Goal: Use online tool/utility: Use online tool/utility

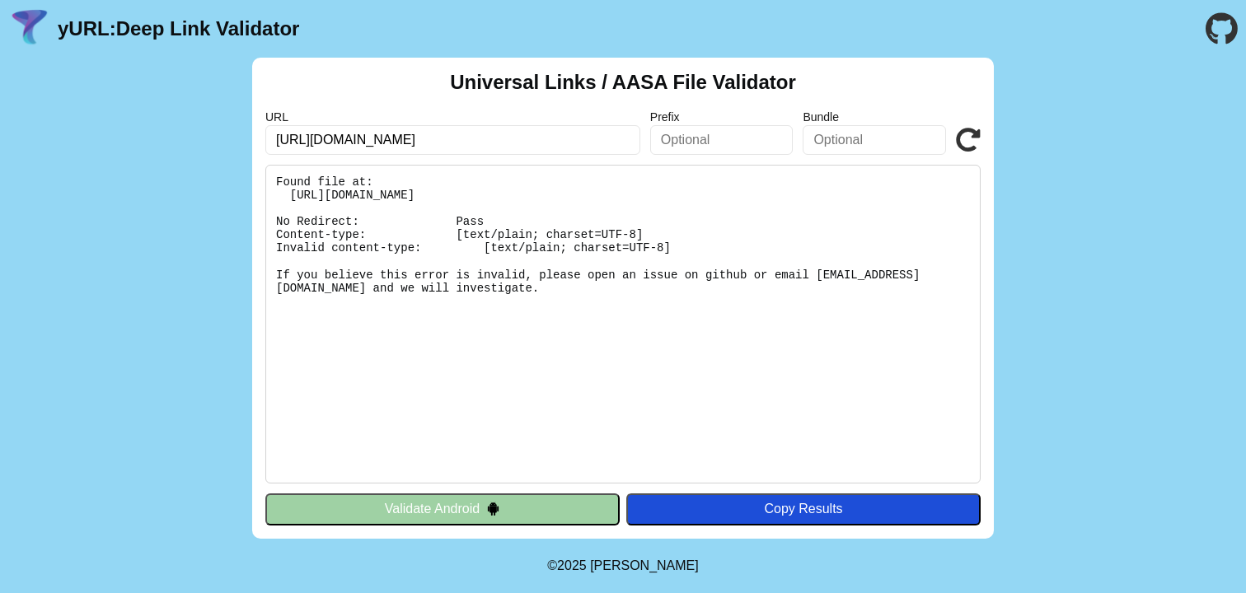
click at [536, 147] on input "[URL][DOMAIN_NAME]" at bounding box center [452, 140] width 375 height 30
click button "Validate" at bounding box center [0, 0] width 0 height 0
click at [532, 219] on pre "Found file at: [URL][DOMAIN_NAME] No Redirect: Pass Content-type: [text/plain; …" at bounding box center [622, 324] width 715 height 319
click at [498, 242] on pre "Found file at: https://demo.libangan.app/.well-known/apple-app-site-association…" at bounding box center [622, 324] width 715 height 319
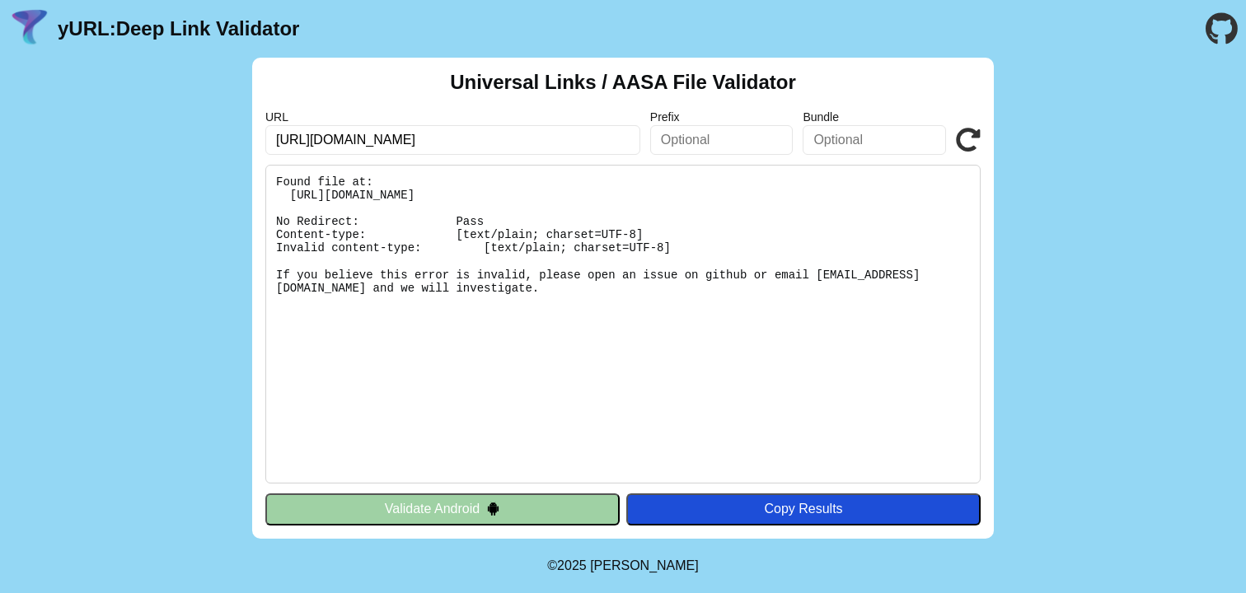
click at [386, 191] on pre "Found file at: https://demo.libangan.app/.well-known/apple-app-site-association…" at bounding box center [622, 324] width 715 height 319
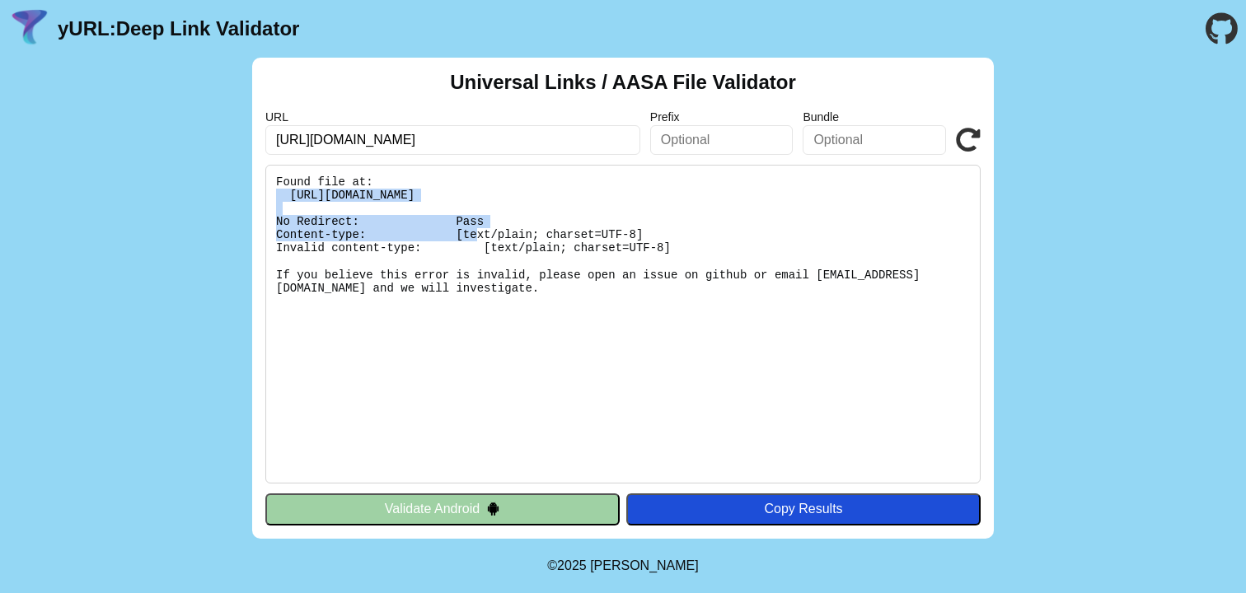
click at [386, 191] on pre "Found file at: [URL][DOMAIN_NAME] No Redirect: Pass Content-type: [text/plain; …" at bounding box center [622, 324] width 715 height 319
click at [371, 197] on pre "Found file at: [URL][DOMAIN_NAME] No Redirect: Pass Content-type: [text/plain; …" at bounding box center [622, 324] width 715 height 319
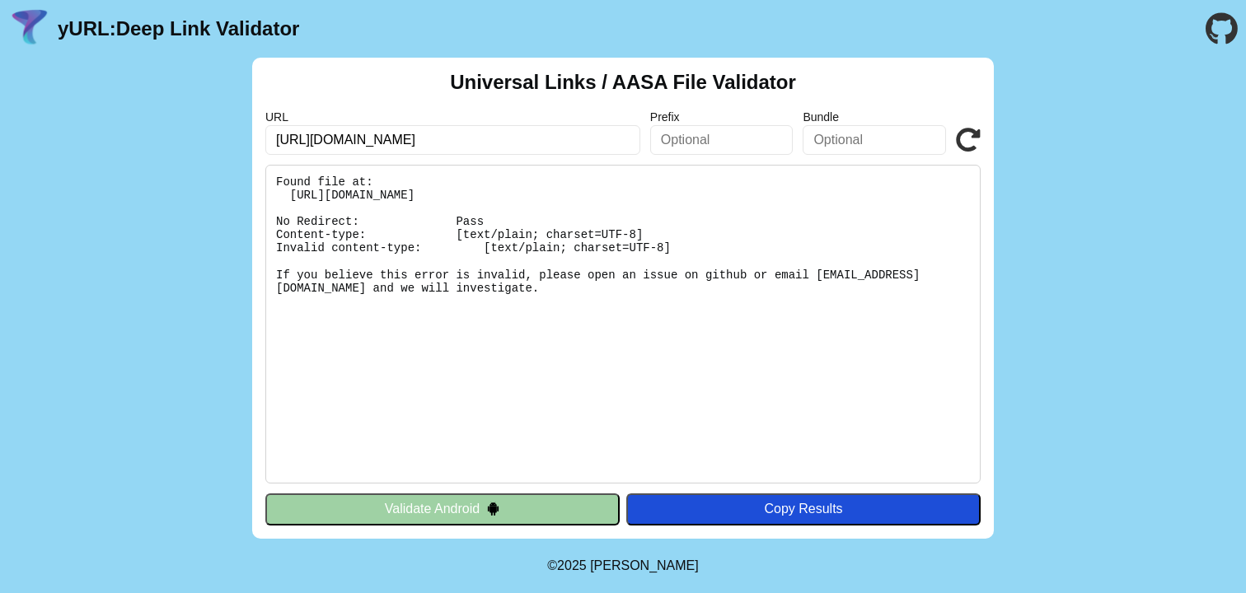
drag, startPoint x: 328, startPoint y: 199, endPoint x: 461, endPoint y: 197, distance: 132.7
click at [461, 197] on pre "Found file at: [URL][DOMAIN_NAME] No Redirect: Pass Content-type: [text/plain; …" at bounding box center [622, 324] width 715 height 319
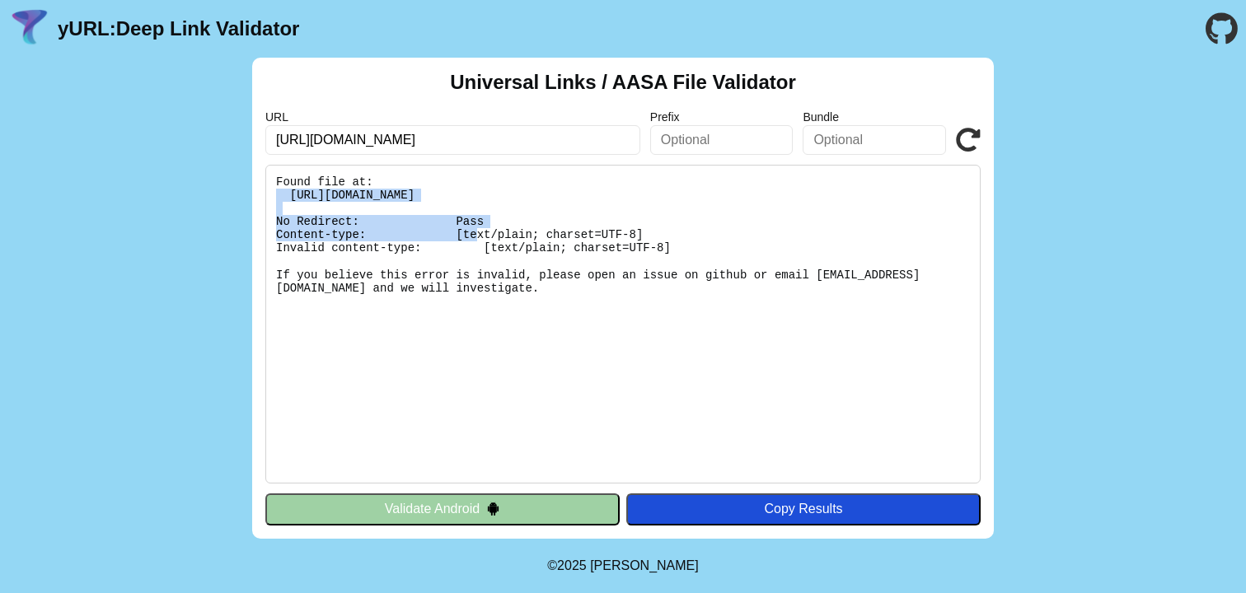
click at [461, 197] on pre "Found file at: [URL][DOMAIN_NAME] No Redirect: Pass Content-type: [text/plain; …" at bounding box center [622, 324] width 715 height 319
copy pre "https://demo.libangan.app/.well-known/apple-app-site-association"
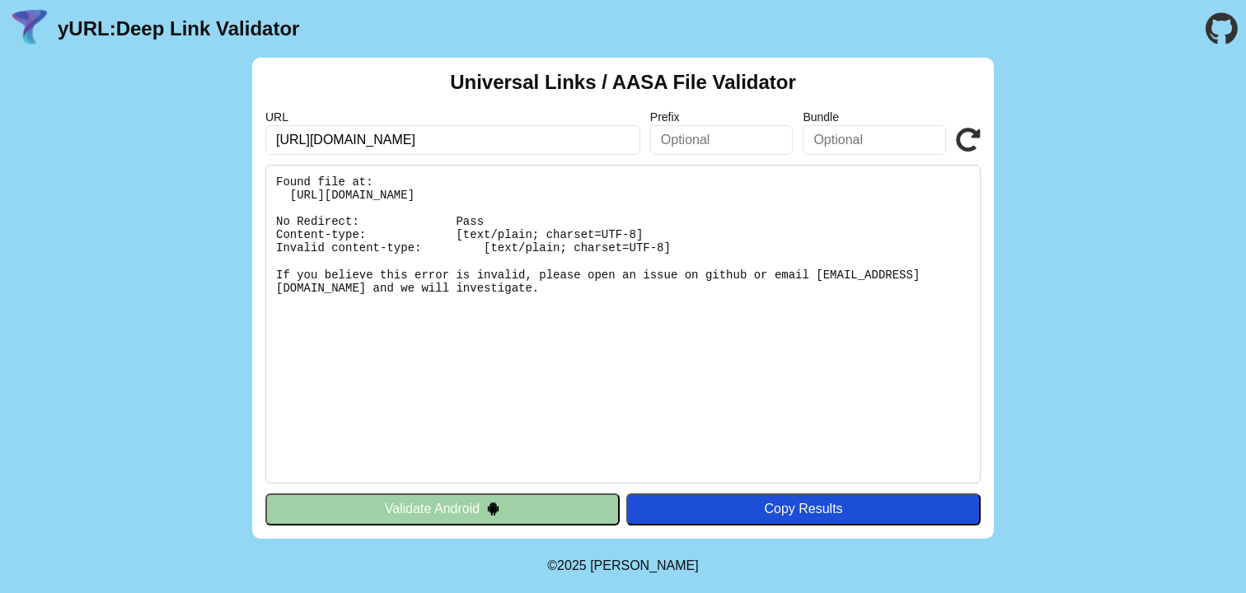
click at [419, 138] on input "[URL][DOMAIN_NAME]" at bounding box center [452, 140] width 375 height 30
click at [419, 138] on input "https://demo.libangan.app/" at bounding box center [452, 140] width 375 height 30
type input "ˇ"
paste input "https://demo.libangan.app/.well-known/apple-app-site-association"
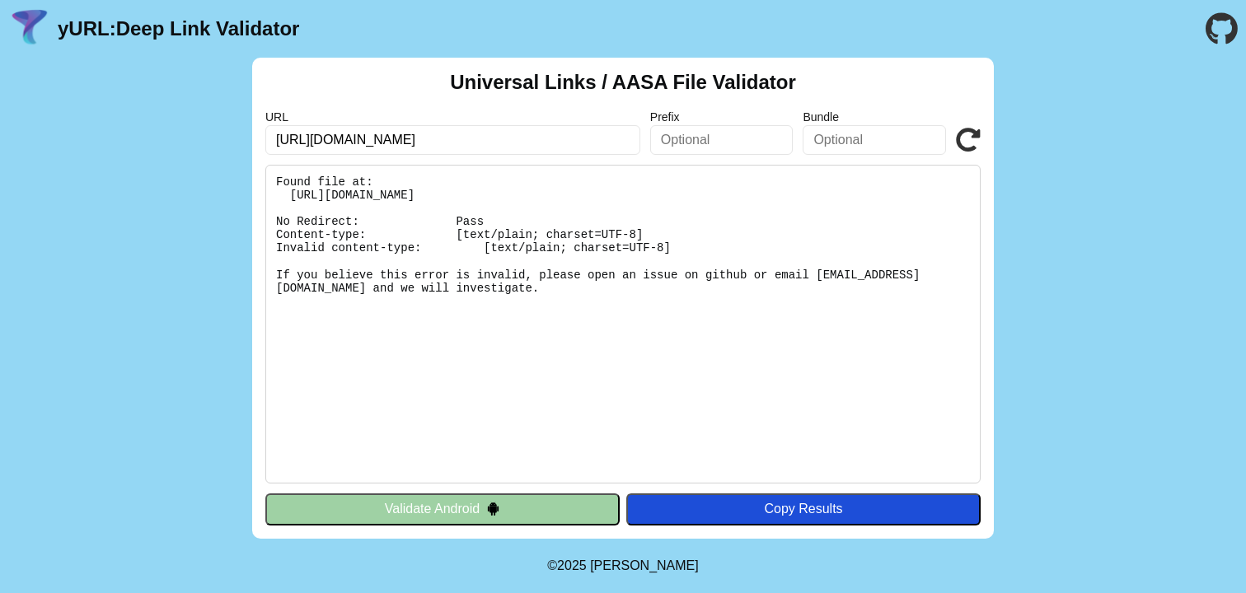
scroll to position [0, 35]
type input "https://demo.libangan.app/.well-known/apple-app-site-association"
click button "Validate" at bounding box center [0, 0] width 0 height 0
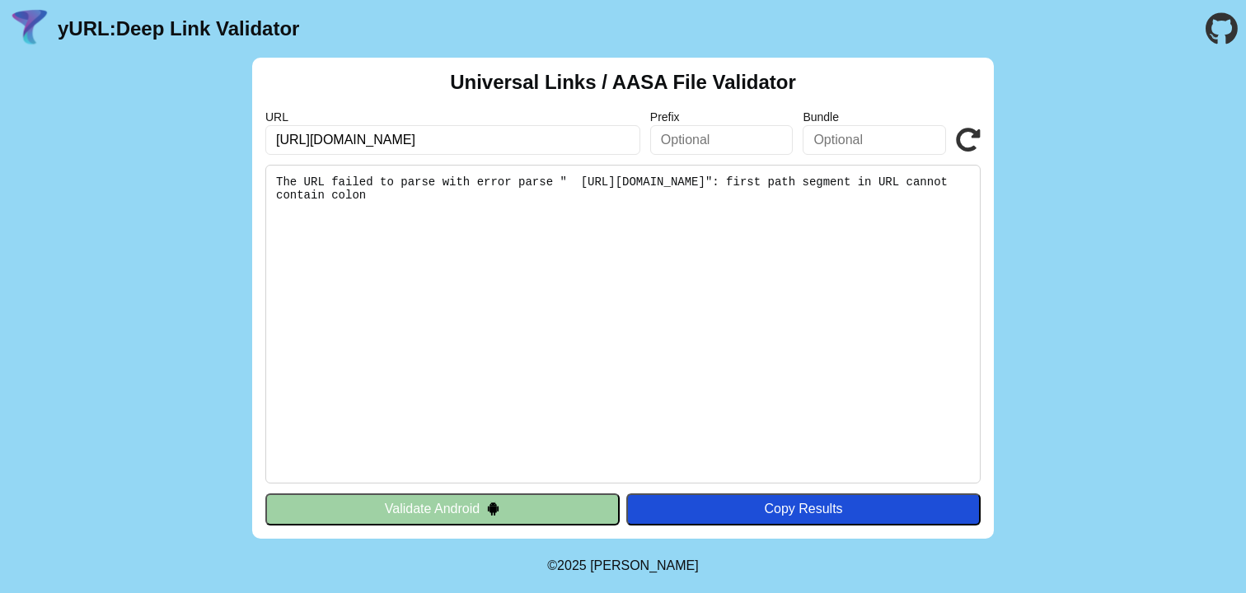
click at [450, 234] on pre "The URL failed to parse with error parse " [URL][DOMAIN_NAME]": first path segm…" at bounding box center [622, 324] width 715 height 319
click at [432, 201] on pre "The URL failed to parse with error parse " https://demo.libangan.app/.well-know…" at bounding box center [622, 324] width 715 height 319
click at [448, 143] on input "https://demo.libangan.app/.well-known/apple-app-site-association" at bounding box center [452, 140] width 375 height 30
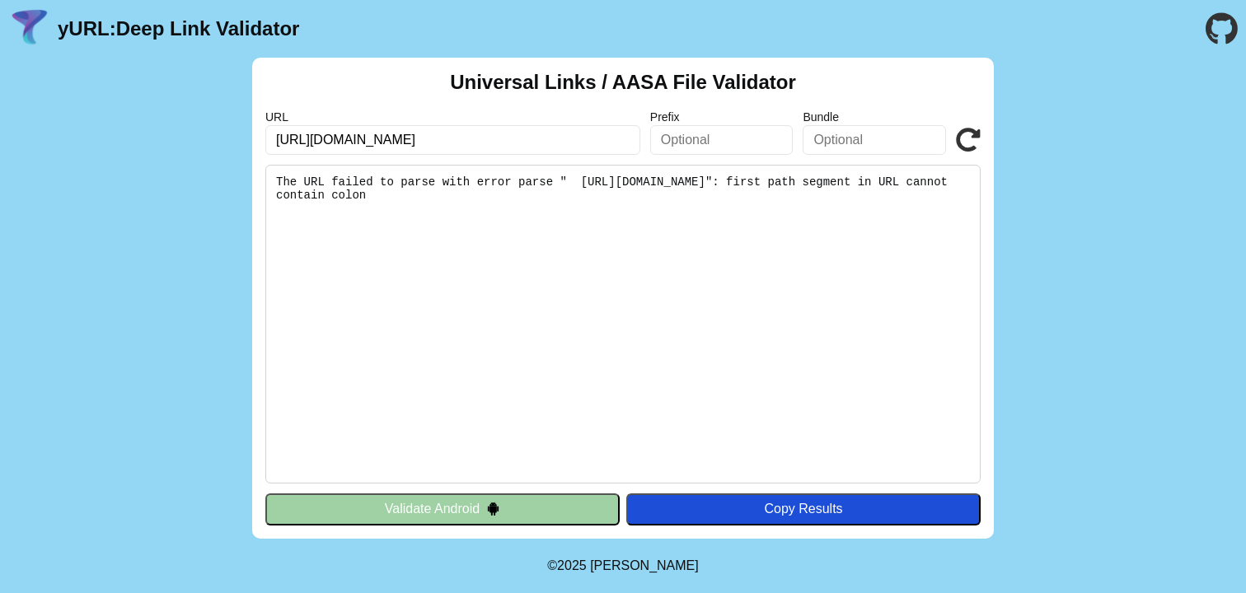
click at [448, 143] on input "https://demo.libangan.app/.well-known/apple-app-site-association" at bounding box center [452, 140] width 375 height 30
paste input "https://demo.libangan.app/.well-known/apple-app-site-association"
type input "https://demo.libangan.app"
click button "Validate" at bounding box center [0, 0] width 0 height 0
click at [433, 148] on input "https://demo.libangan.app" at bounding box center [452, 140] width 375 height 30
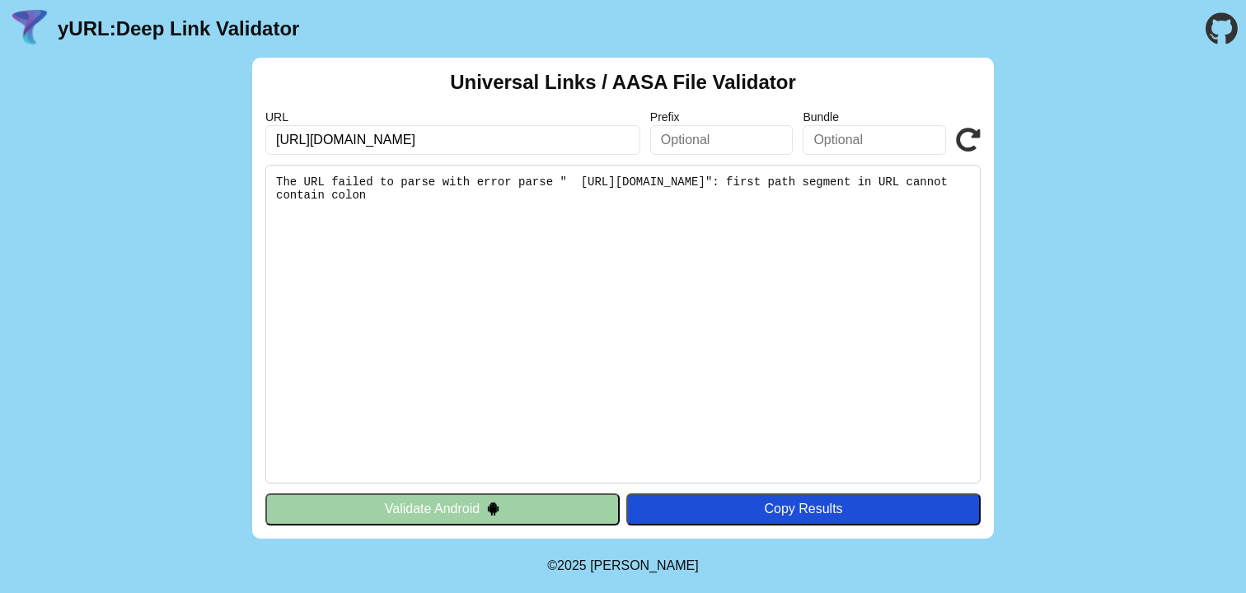
click at [470, 147] on input "https://demo.libangan.app" at bounding box center [452, 140] width 375 height 30
click at [320, 136] on input "https://demo.libangan.app" at bounding box center [452, 140] width 375 height 30
type input "[DOMAIN_NAME]"
click at [509, 160] on div "Universal Links / AASA File Validator URL demo.libangan.app Prefix Bundle Valid…" at bounding box center [623, 298] width 742 height 481
click at [487, 129] on input "[DOMAIN_NAME]" at bounding box center [452, 140] width 375 height 30
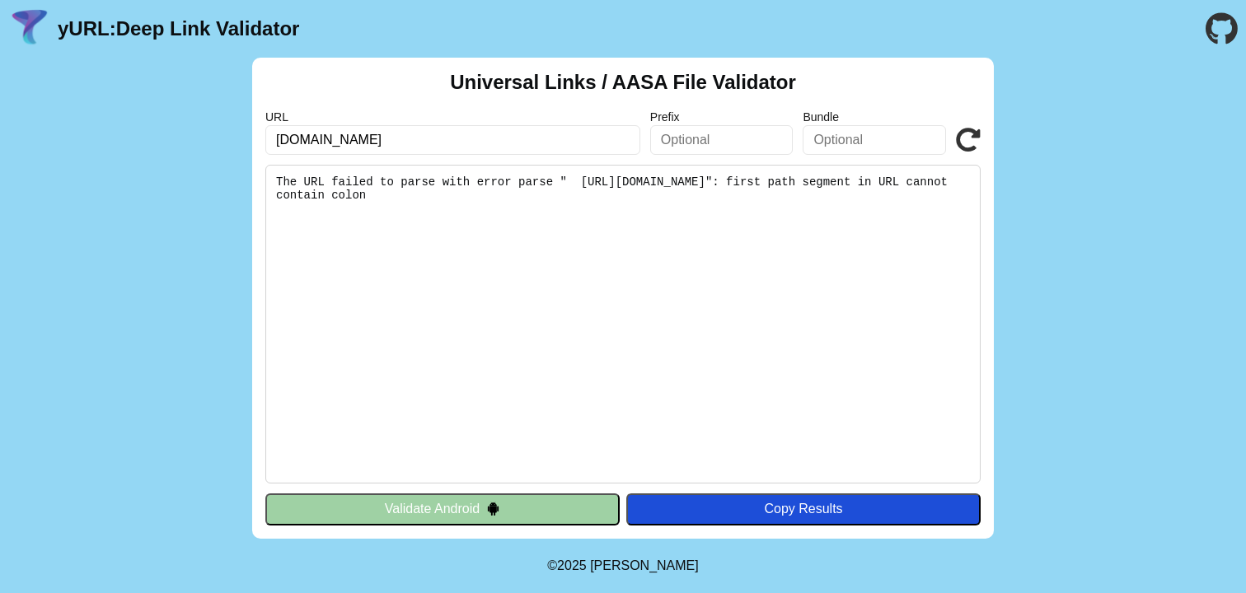
click button "Validate" at bounding box center [0, 0] width 0 height 0
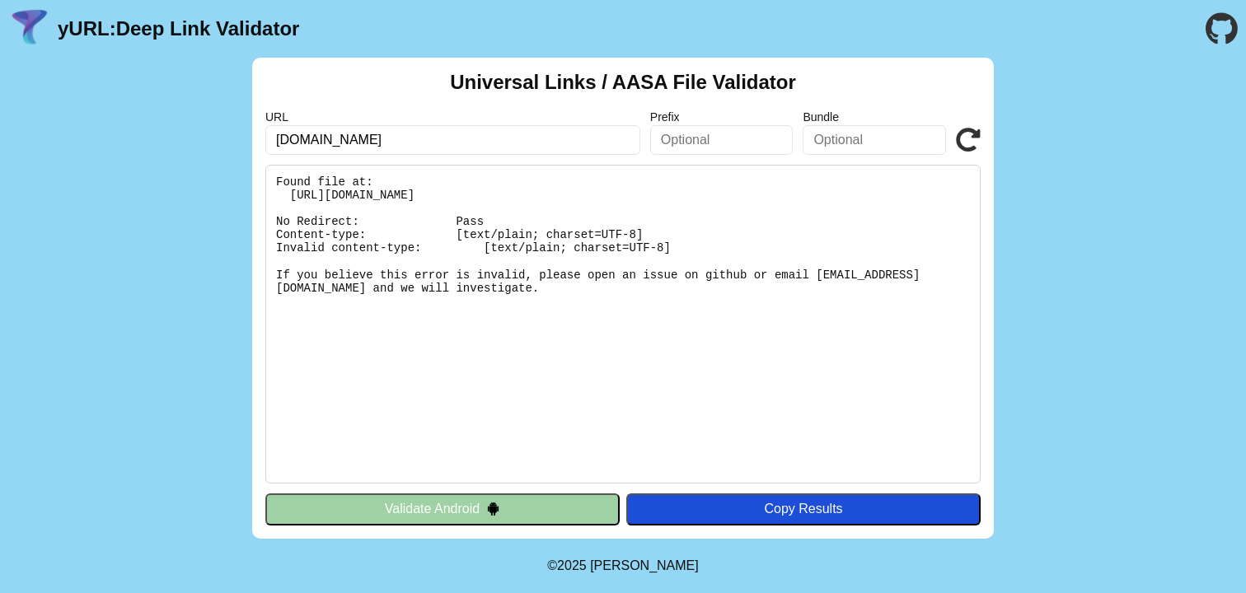
click at [520, 195] on pre "Found file at: [URL][DOMAIN_NAME] No Redirect: Pass Content-type: [text/plain; …" at bounding box center [622, 324] width 715 height 319
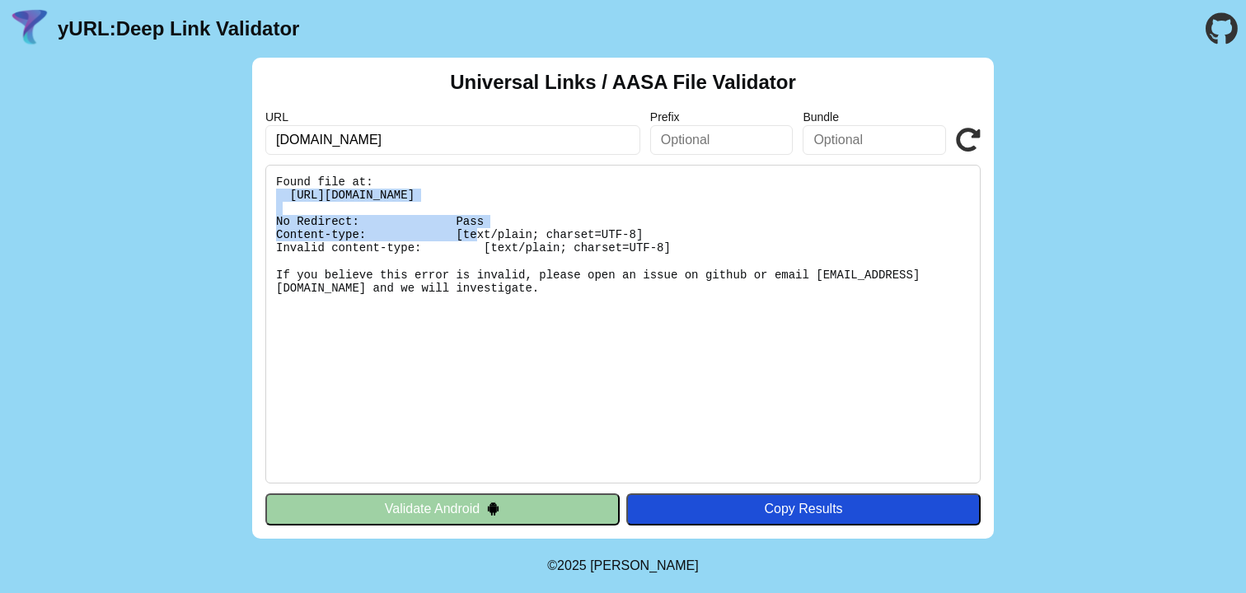
click at [520, 195] on pre "Found file at: [URL][DOMAIN_NAME] No Redirect: Pass Content-type: [text/plain; …" at bounding box center [622, 324] width 715 height 319
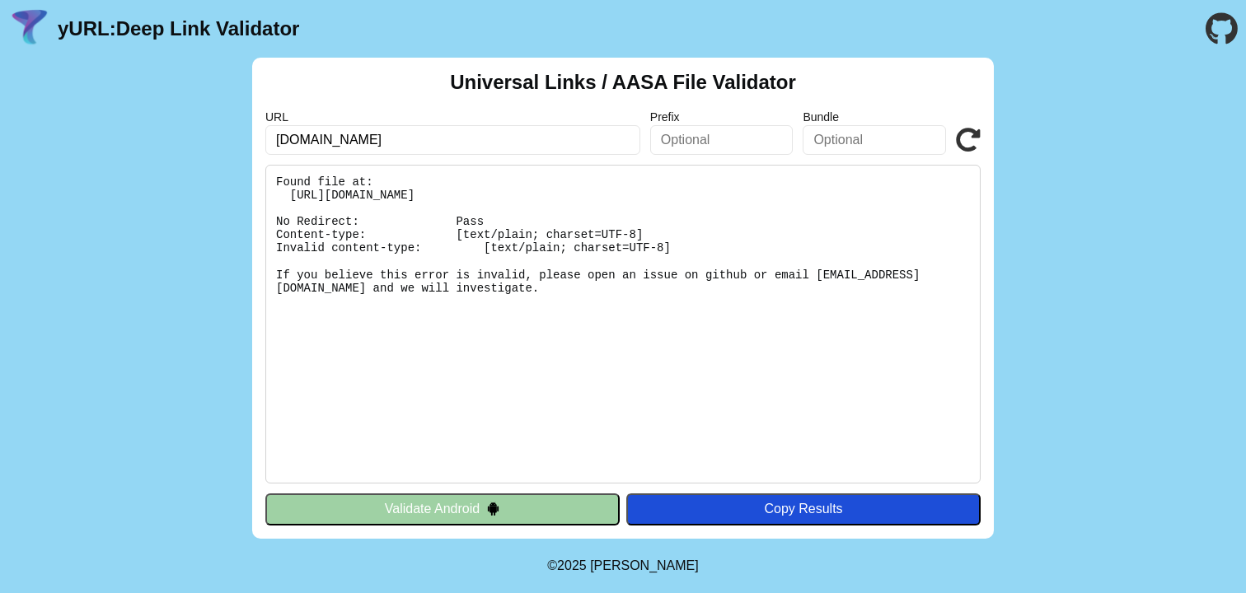
click at [508, 265] on pre "Found file at: [URL][DOMAIN_NAME] No Redirect: Pass Content-type: [text/plain; …" at bounding box center [622, 324] width 715 height 319
click at [508, 266] on pre "Found file at: [URL][DOMAIN_NAME] No Redirect: Pass Content-type: [text/plain; …" at bounding box center [622, 324] width 715 height 319
click at [499, 319] on pre "Found file at: [URL][DOMAIN_NAME] No Redirect: Pass Content-type: [text/plain; …" at bounding box center [622, 324] width 715 height 319
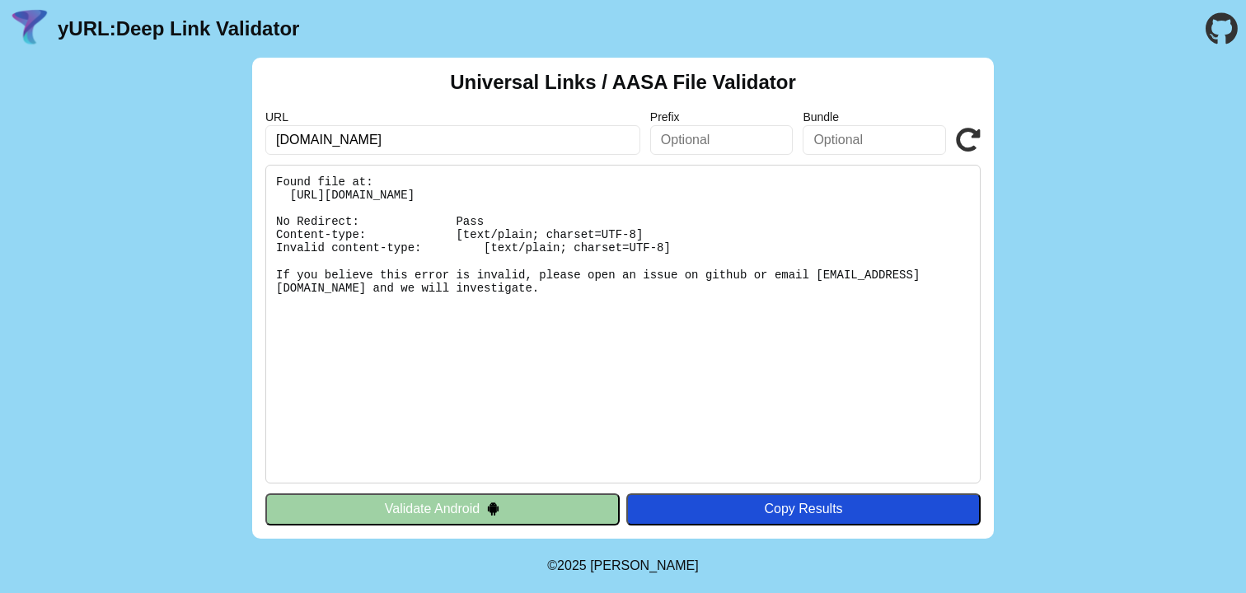
click at [499, 319] on pre "Found file at: [URL][DOMAIN_NAME] No Redirect: Pass Content-type: [text/plain; …" at bounding box center [622, 324] width 715 height 319
click at [524, 248] on pre "Found file at: [URL][DOMAIN_NAME] No Redirect: Pass Content-type: [text/plain; …" at bounding box center [622, 324] width 715 height 319
click at [411, 147] on input "[DOMAIN_NAME]" at bounding box center [452, 140] width 375 height 30
click at [411, 147] on input "demo.libangan.app" at bounding box center [452, 140] width 375 height 30
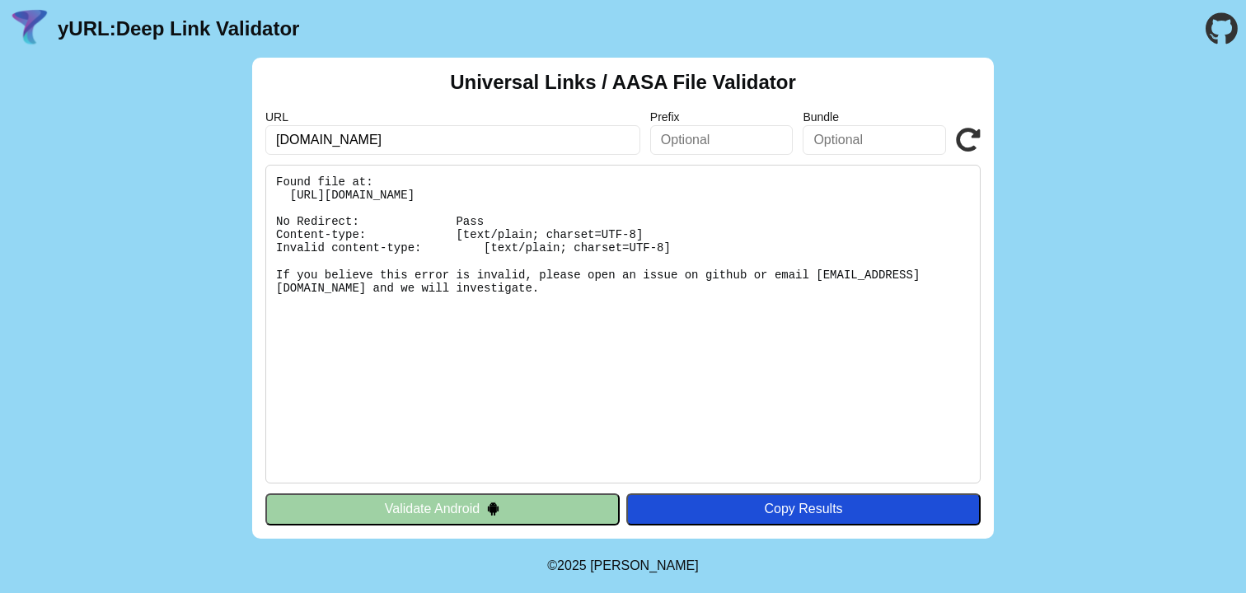
click at [411, 147] on input "demo.libangan.app" at bounding box center [452, 140] width 375 height 30
click at [304, 142] on input "demo.libangan.app" at bounding box center [452, 140] width 375 height 30
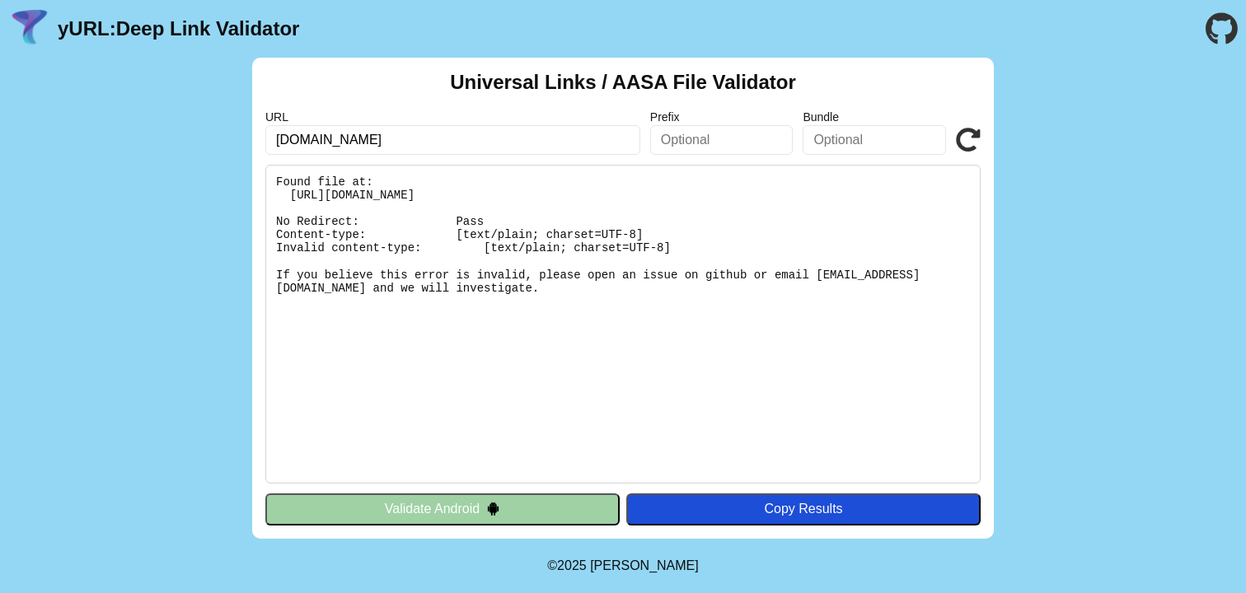
drag, startPoint x: 423, startPoint y: 139, endPoint x: 283, endPoint y: 143, distance: 140.1
click at [283, 143] on input "demo.libangan.app" at bounding box center [452, 140] width 375 height 30
type input "d"
type input "t"
click at [421, 215] on pre "Found file at: https://demo.libangan.app/.well-known/apple-app-site-association…" at bounding box center [622, 324] width 715 height 319
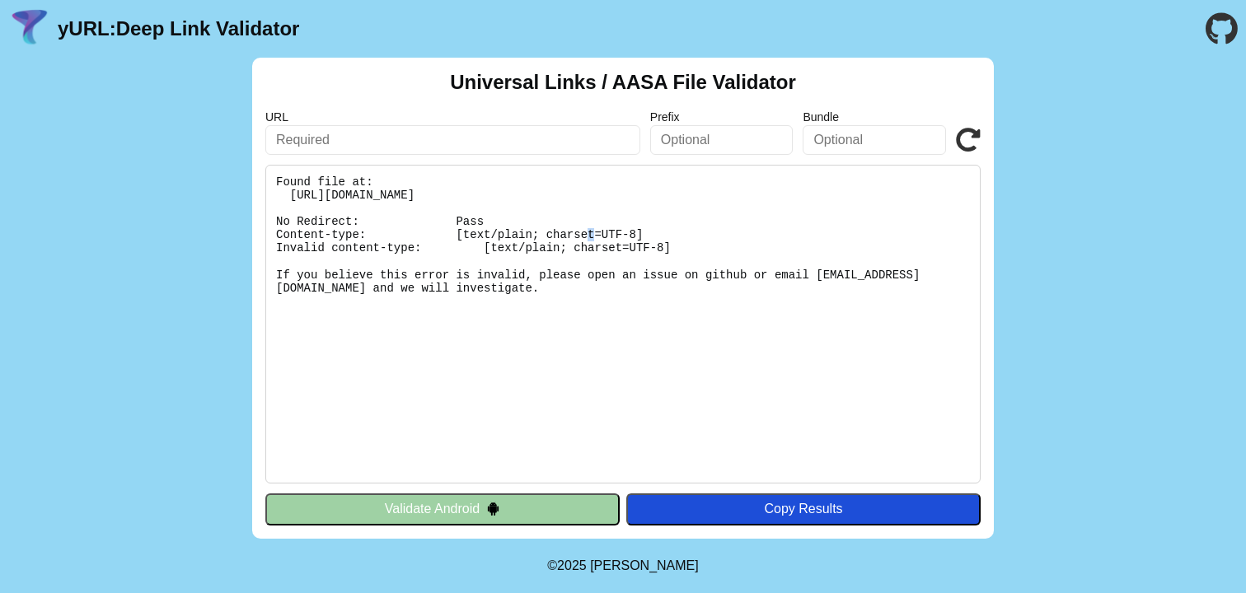
click at [421, 215] on pre "Found file at: https://demo.libangan.app/.well-known/apple-app-site-association…" at bounding box center [622, 324] width 715 height 319
click at [436, 228] on pre "Found file at: https://demo.libangan.app/.well-known/apple-app-site-association…" at bounding box center [622, 324] width 715 height 319
click at [460, 260] on pre "Found file at: https://demo.libangan.app/.well-known/apple-app-site-association…" at bounding box center [622, 324] width 715 height 319
click at [464, 260] on pre "Found file at: https://demo.libangan.app/.well-known/apple-app-site-association…" at bounding box center [622, 324] width 715 height 319
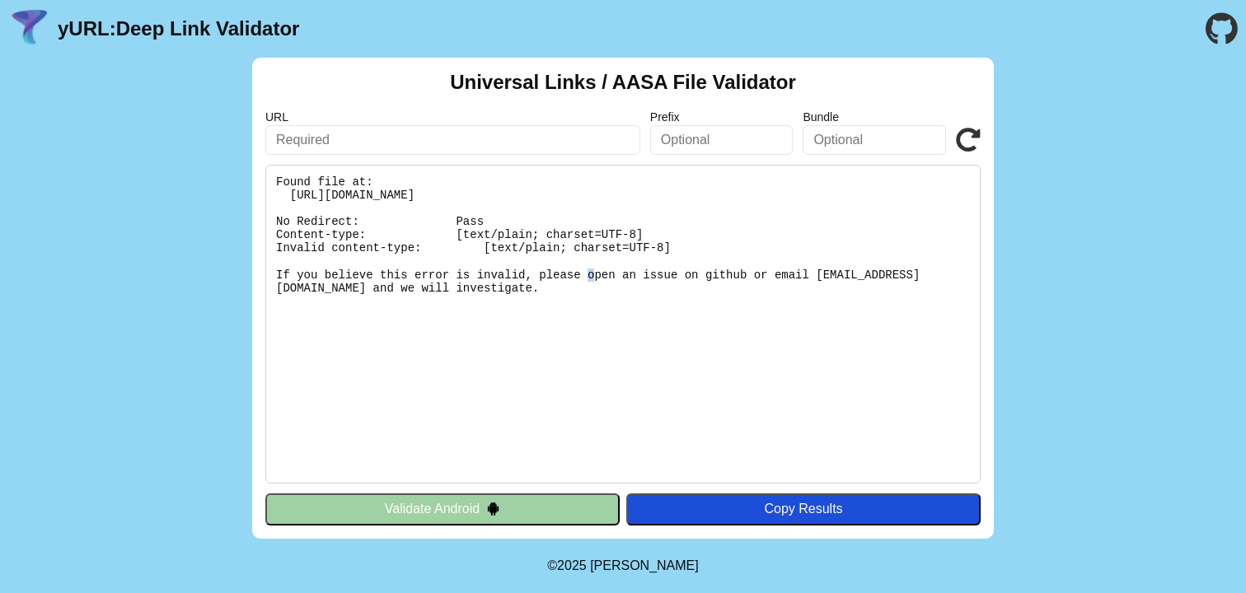
click at [464, 260] on pre "Found file at: https://demo.libangan.app/.well-known/apple-app-site-association…" at bounding box center [622, 324] width 715 height 319
click at [448, 283] on pre "Found file at: https://demo.libangan.app/.well-known/apple-app-site-association…" at bounding box center [622, 324] width 715 height 319
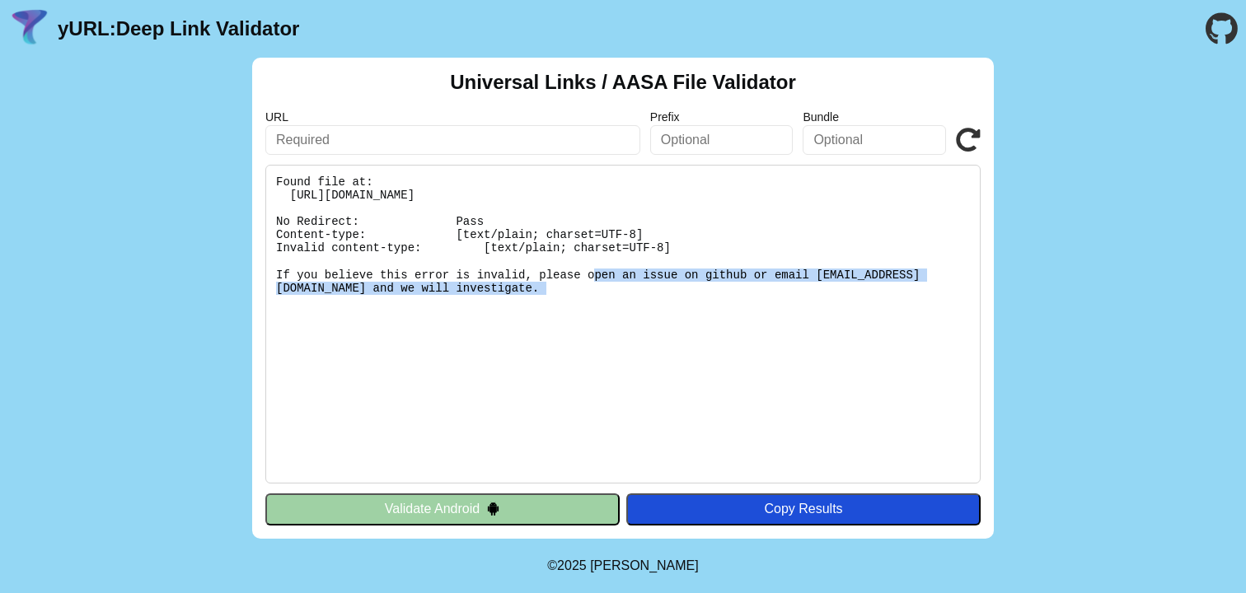
click at [448, 283] on pre "Found file at: https://demo.libangan.app/.well-known/apple-app-site-association…" at bounding box center [622, 324] width 715 height 319
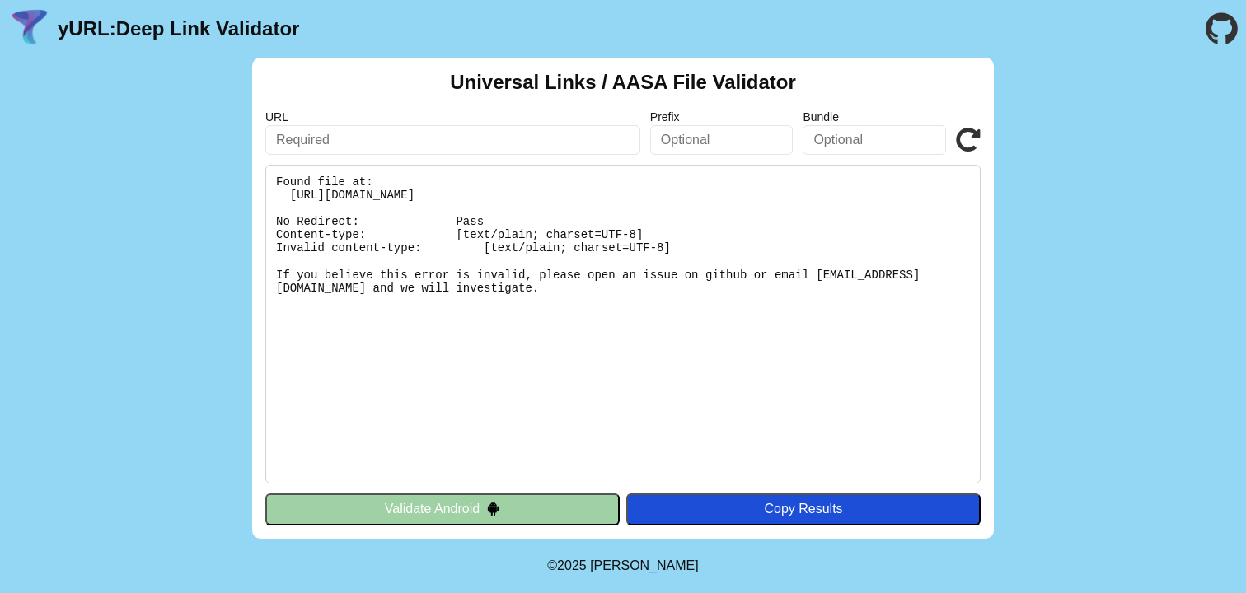
click at [696, 143] on input "text" at bounding box center [721, 140] width 143 height 30
click at [437, 200] on pre "Found file at: https://demo.libangan.app/.well-known/apple-app-site-association…" at bounding box center [622, 324] width 715 height 319
click at [433, 200] on pre "Found file at: https://demo.libangan.app/.well-known/apple-app-site-association…" at bounding box center [622, 324] width 715 height 319
drag, startPoint x: 293, startPoint y: 196, endPoint x: 663, endPoint y: 196, distance: 369.2
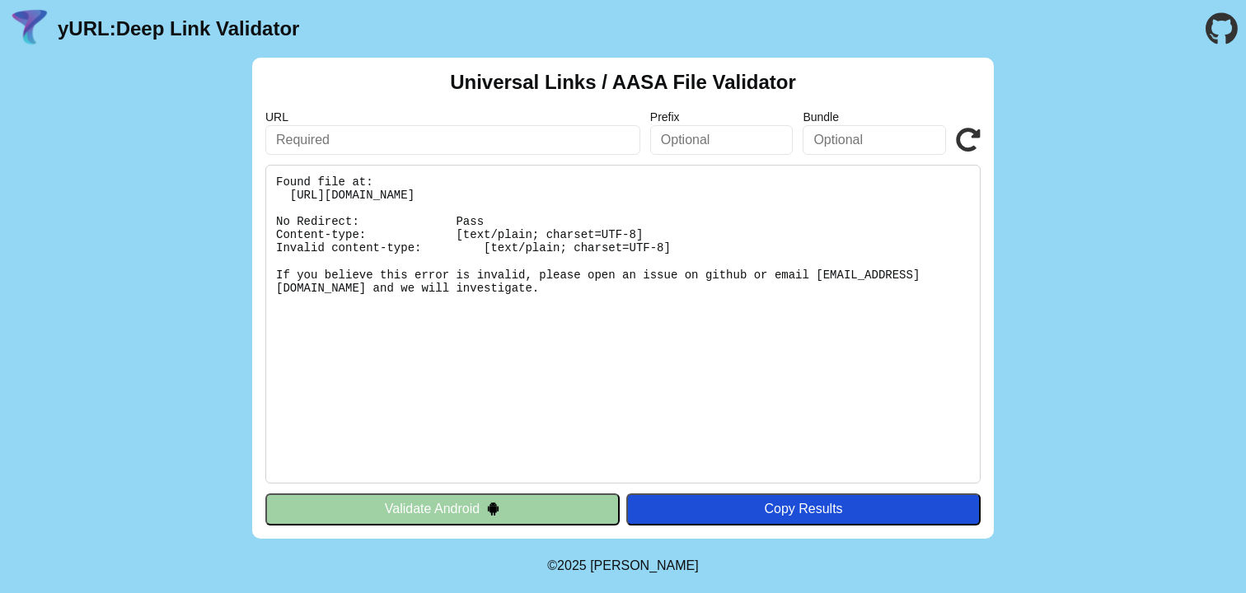
click at [663, 196] on pre "Found file at: https://demo.libangan.app/.well-known/apple-app-site-association…" at bounding box center [622, 324] width 715 height 319
click at [585, 201] on pre "Found file at: https://demo.libangan.app/.well-known/apple-app-site-association…" at bounding box center [622, 324] width 715 height 319
click at [353, 144] on input "text" at bounding box center [452, 140] width 375 height 30
type input "[URL][DOMAIN_NAME]"
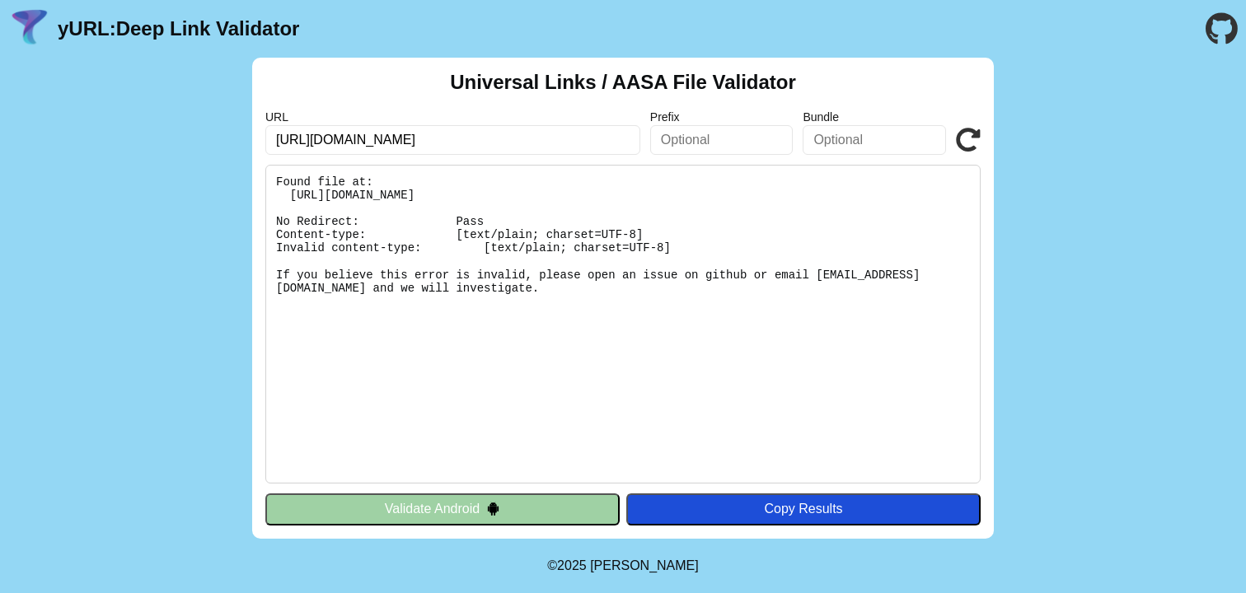
click at [962, 138] on icon at bounding box center [968, 140] width 25 height 25
click at [321, 138] on input "[DOMAIN_NAME]" at bounding box center [452, 140] width 375 height 30
drag, startPoint x: 306, startPoint y: 138, endPoint x: 414, endPoint y: 140, distance: 108.8
click at [306, 139] on input "[DOMAIN_NAME]" at bounding box center [452, 140] width 375 height 30
type input "[DOMAIN_NAME]"
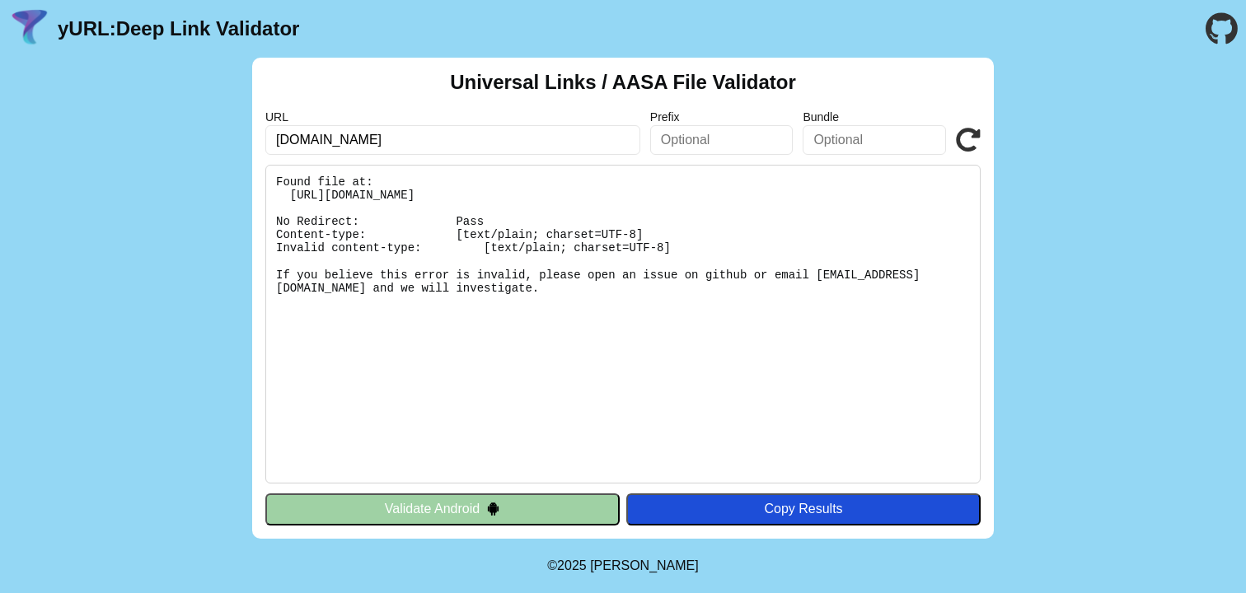
click button "Validate" at bounding box center [0, 0] width 0 height 0
click at [969, 143] on icon at bounding box center [968, 140] width 25 height 25
click at [686, 180] on pre "Found file at: https://web.libangan.app/.well-known/apple-app-site-association …" at bounding box center [622, 324] width 715 height 319
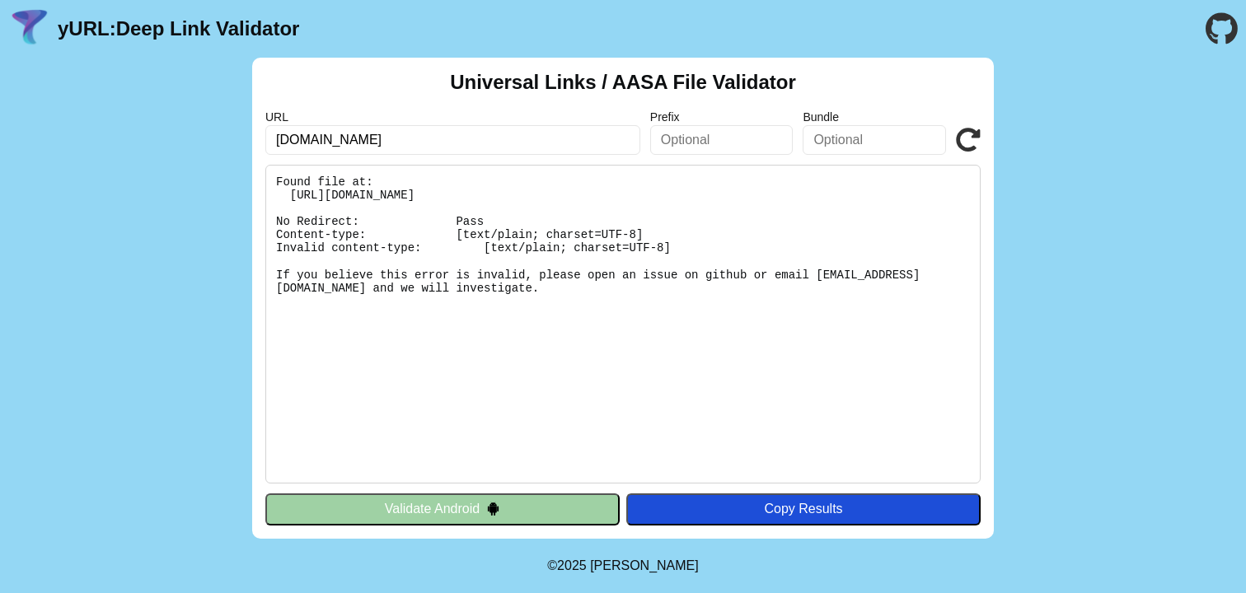
click at [663, 190] on pre "Found file at: https://web.libangan.app/.well-known/apple-app-site-association …" at bounding box center [622, 324] width 715 height 319
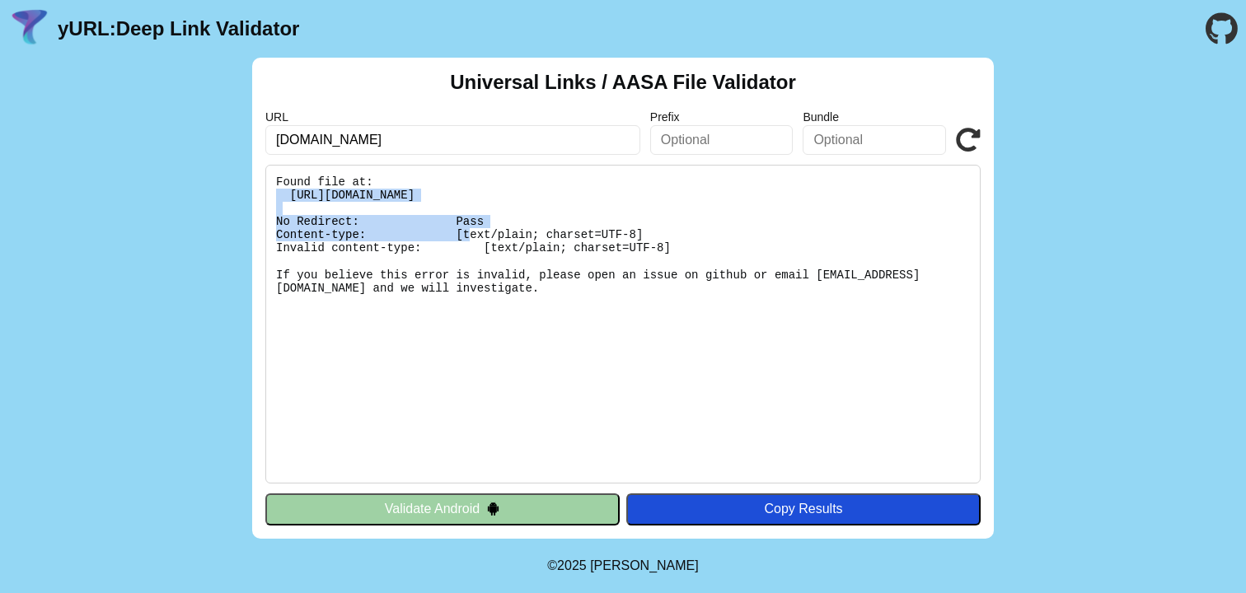
click at [663, 190] on pre "Found file at: https://web.libangan.app/.well-known/apple-app-site-association …" at bounding box center [622, 324] width 715 height 319
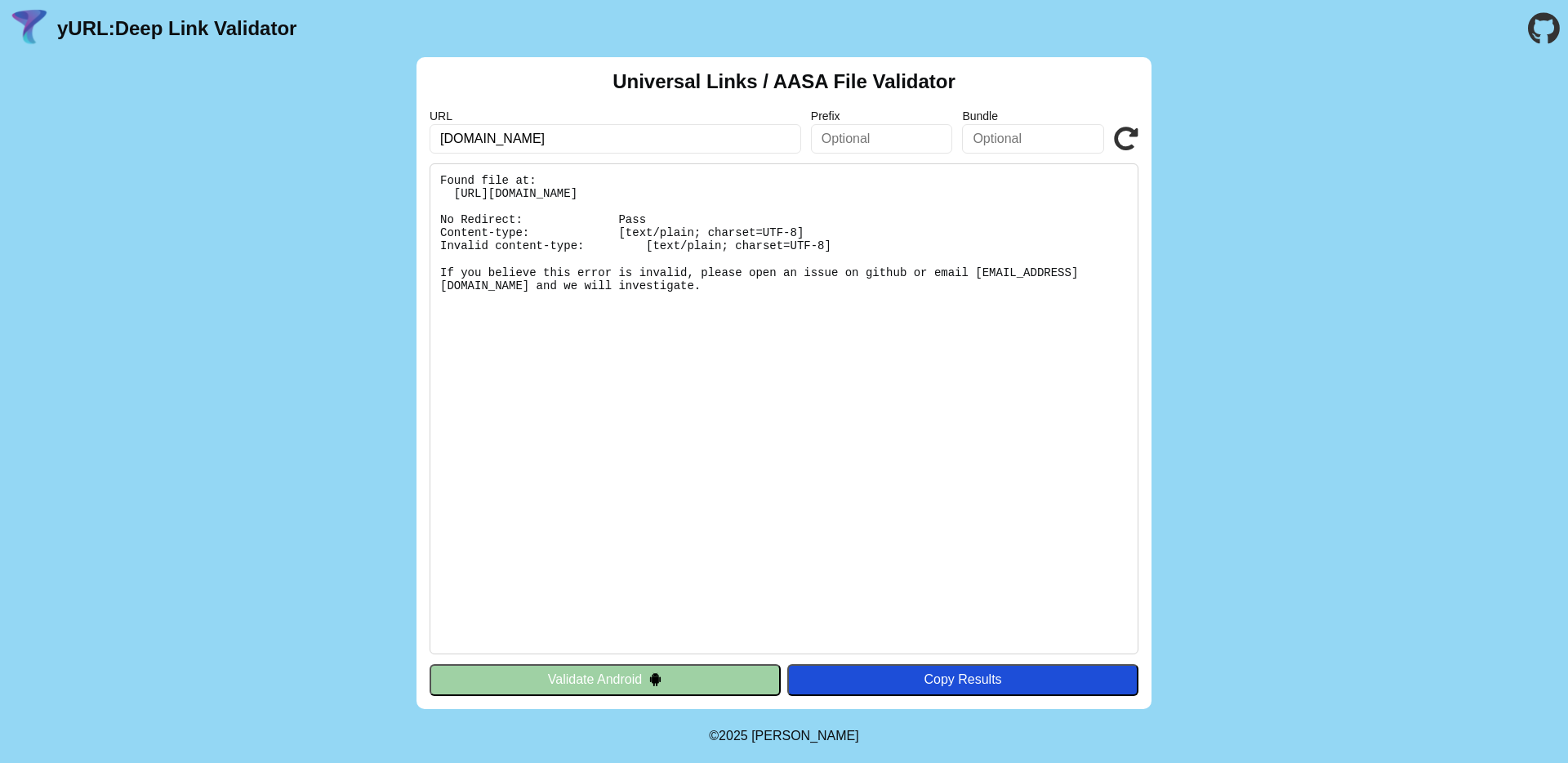
click at [647, 134] on input "web.libangan.app" at bounding box center [615, 139] width 372 height 30
click at [647, 135] on input "web.libangan.app" at bounding box center [615, 139] width 372 height 30
click at [1234, 98] on div "Universal Links / AASA File Validator URL web.libangan.app Prefix Bundle Valida…" at bounding box center [784, 383] width 1568 height 652
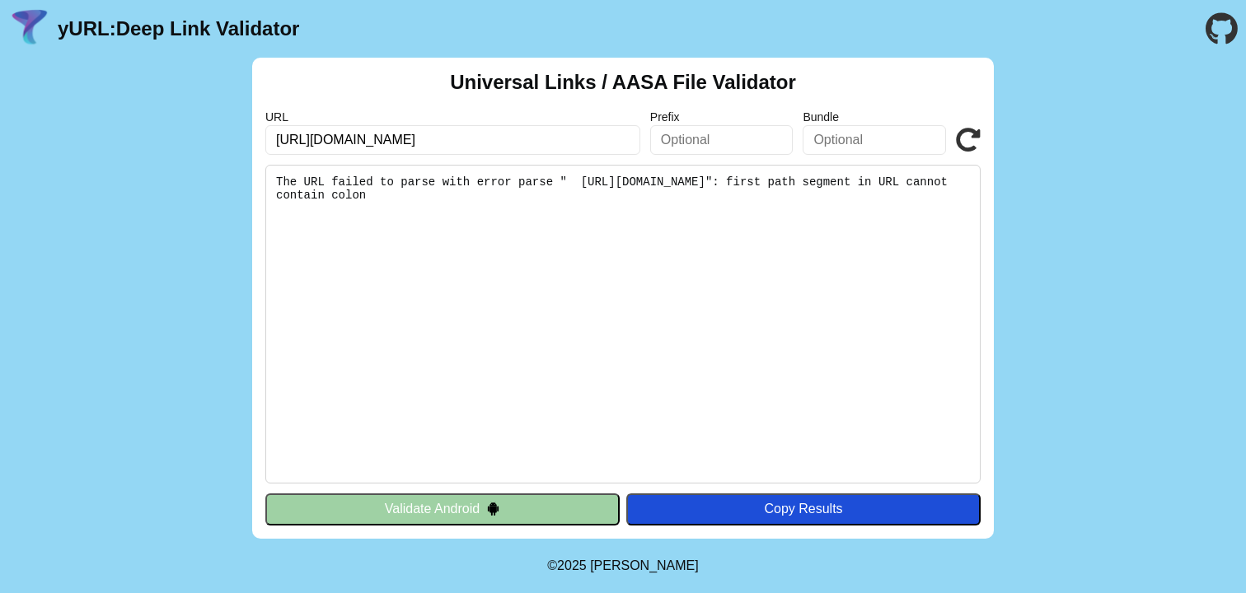
click at [495, 187] on pre "The URL failed to parse with error parse " [URL][DOMAIN_NAME]": first path segm…" at bounding box center [622, 324] width 715 height 319
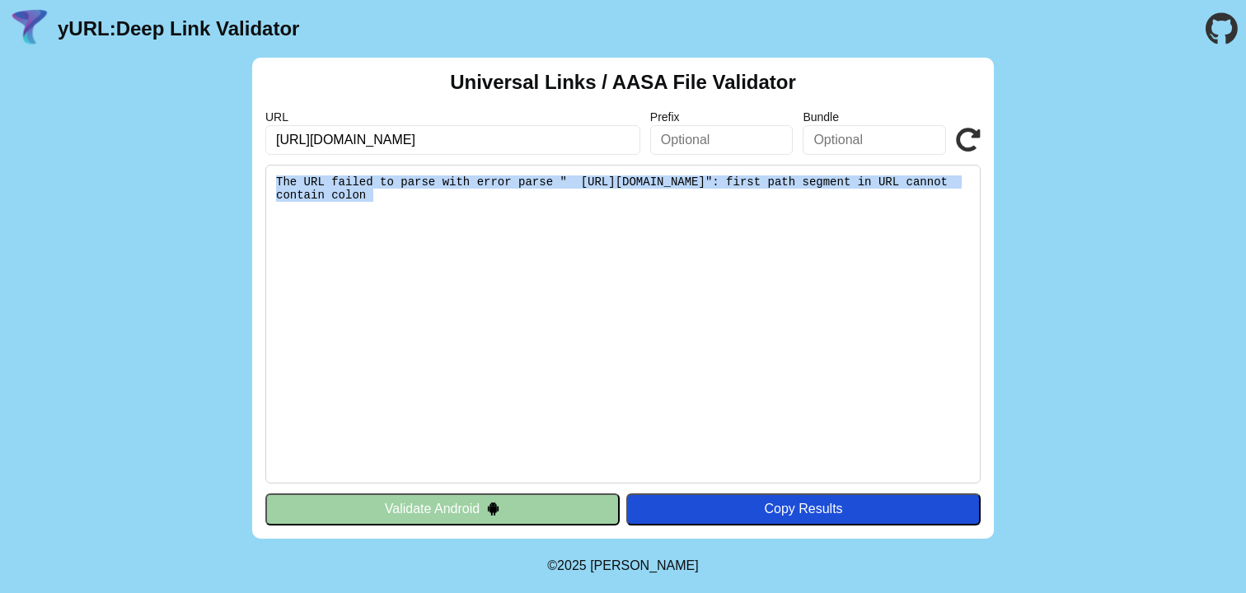
click at [495, 187] on pre "The URL failed to parse with error parse " [URL][DOMAIN_NAME]": first path segm…" at bounding box center [622, 324] width 715 height 319
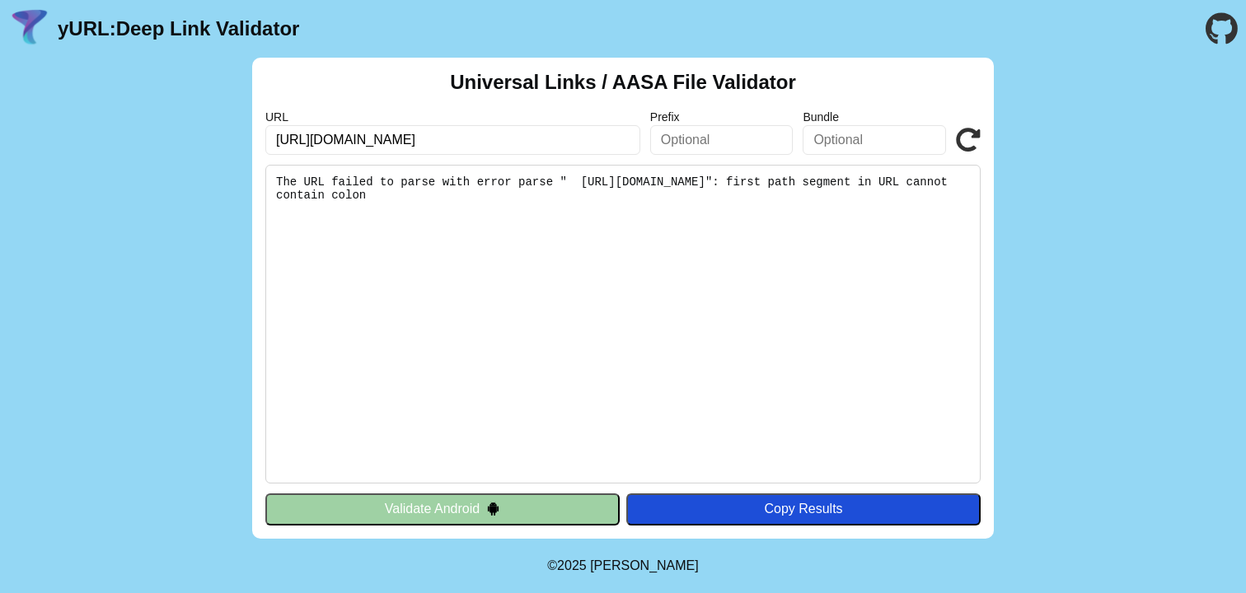
click at [509, 134] on input "[URL][DOMAIN_NAME]" at bounding box center [452, 140] width 375 height 30
drag, startPoint x: 437, startPoint y: 140, endPoint x: 714, endPoint y: 140, distance: 277.7
click at [714, 140] on div "URL [URL][DOMAIN_NAME] Prefix Bundle Validate" at bounding box center [622, 132] width 715 height 44
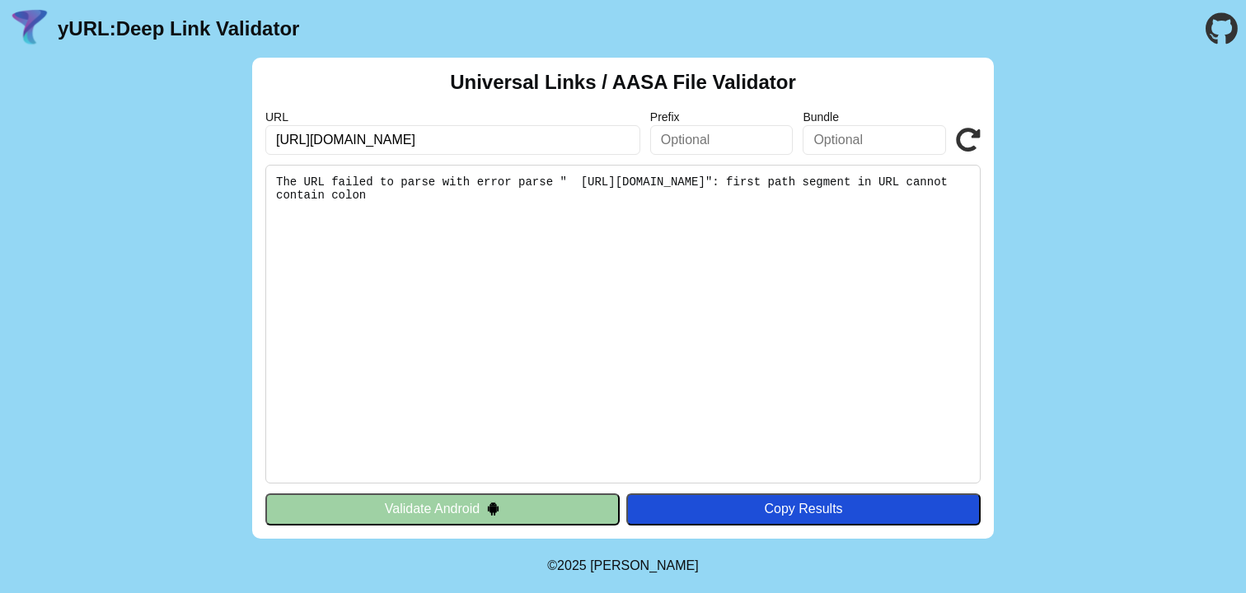
type input "[URL][DOMAIN_NAME]"
click at [960, 140] on icon at bounding box center [968, 140] width 25 height 25
click at [322, 137] on input "[URL][DOMAIN_NAME]" at bounding box center [452, 140] width 375 height 30
type input "demo.libangan.app"
click at [966, 135] on icon at bounding box center [968, 140] width 25 height 25
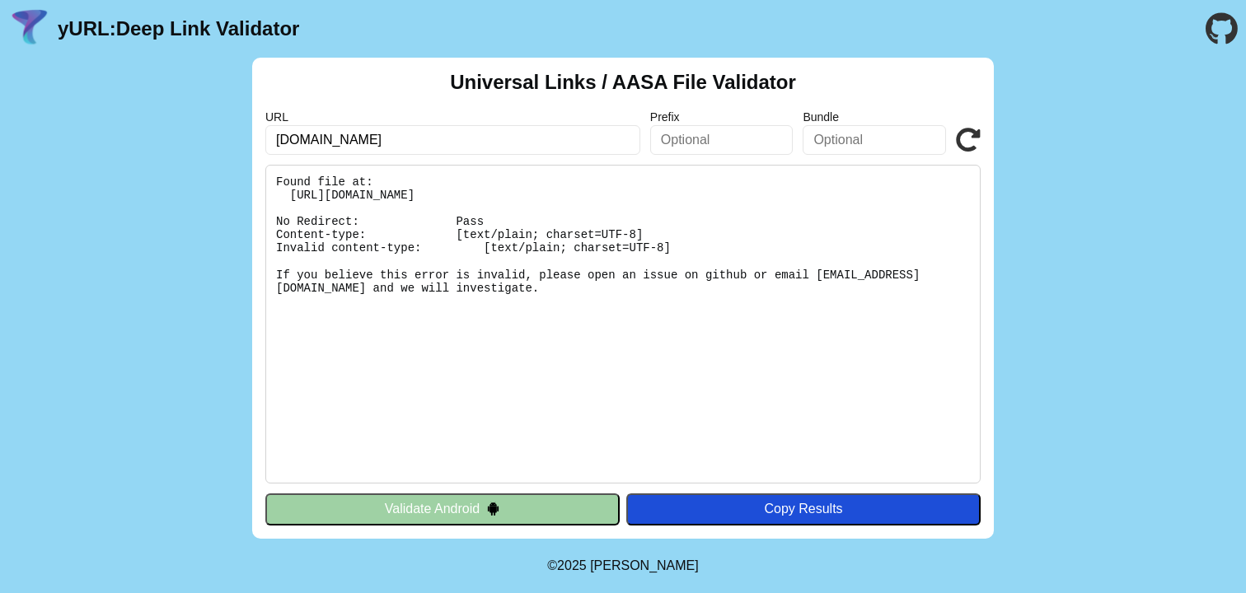
click at [289, 131] on input "[DOMAIN_NAME]" at bounding box center [452, 140] width 375 height 30
click at [289, 139] on input "[DOMAIN_NAME]" at bounding box center [452, 140] width 375 height 30
type input "web.libangan.app"
click at [969, 135] on icon at bounding box center [968, 140] width 25 height 25
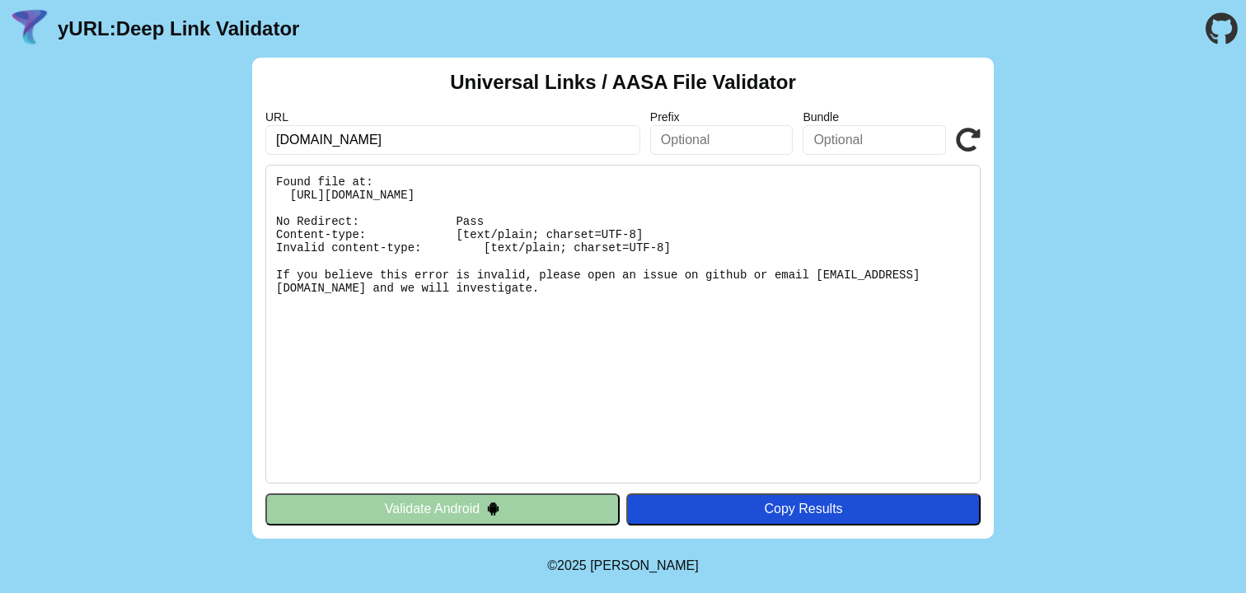
click at [969, 135] on icon at bounding box center [968, 140] width 25 height 25
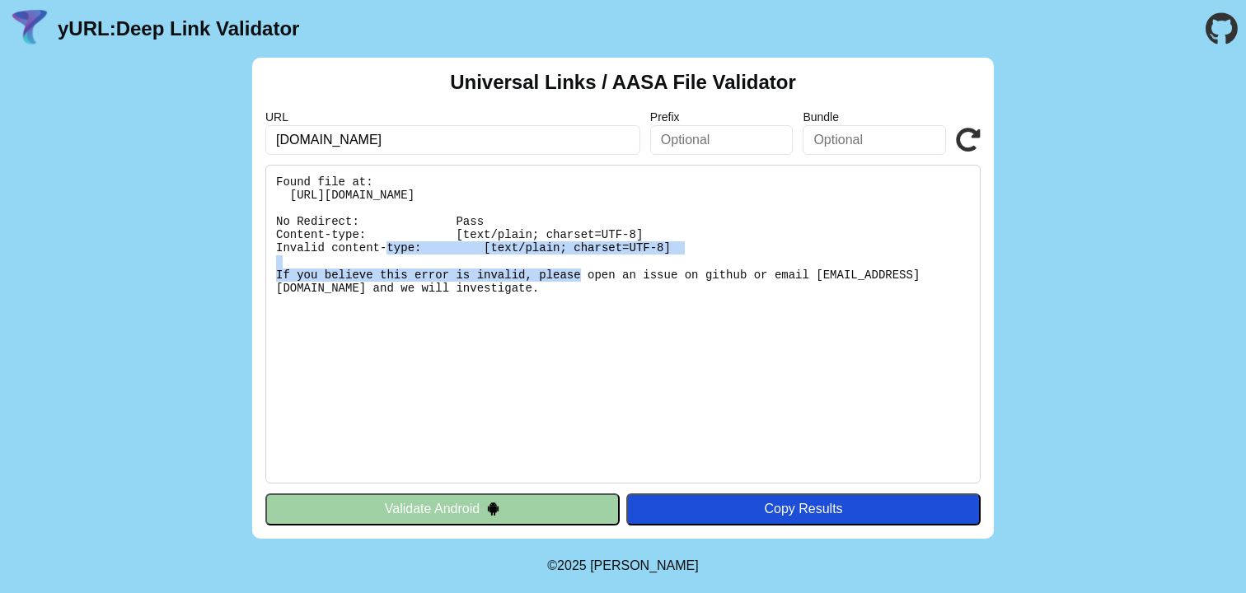
drag, startPoint x: 460, startPoint y: 231, endPoint x: 536, endPoint y: 262, distance: 82.0
click at [536, 262] on pre "Found file at: https://web.libangan.app/.well-known/apple-app-site-association …" at bounding box center [622, 324] width 715 height 319
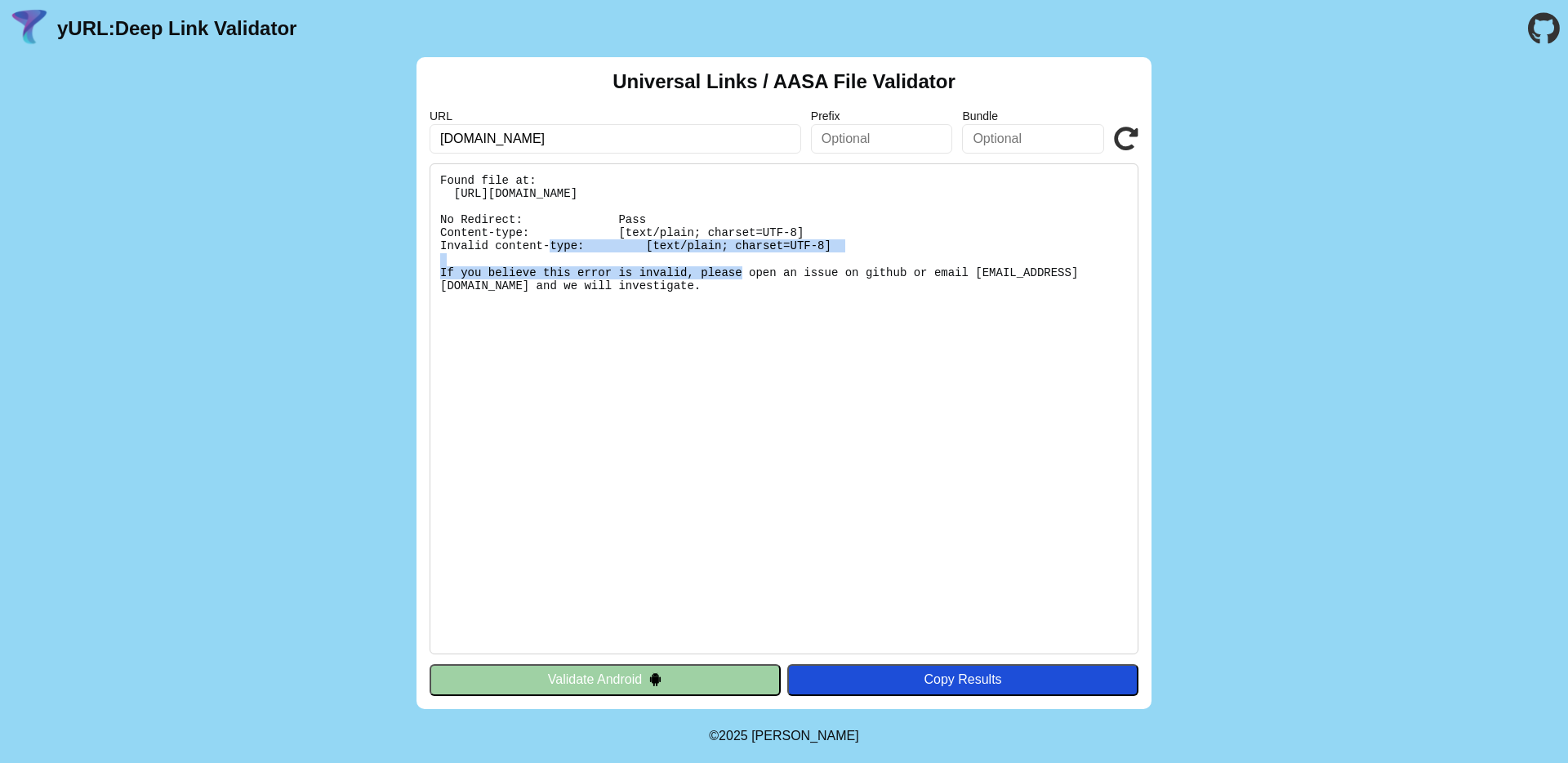
click at [1121, 143] on icon at bounding box center [1126, 139] width 25 height 25
click at [1123, 142] on icon at bounding box center [1126, 139] width 25 height 25
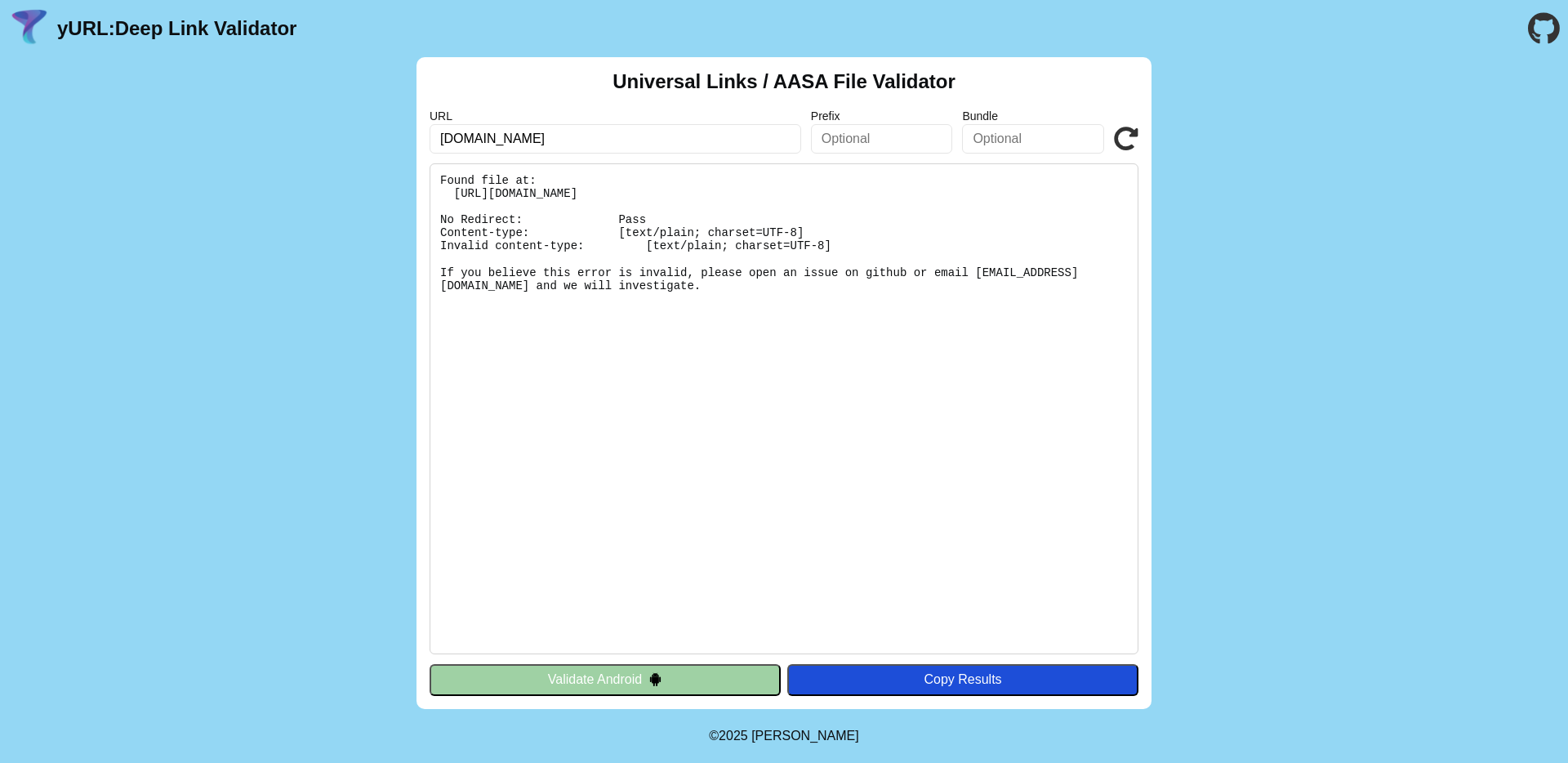
click at [694, 145] on input "[DOMAIN_NAME]" at bounding box center [615, 139] width 372 height 30
drag, startPoint x: 0, startPoint y: 0, endPoint x: 694, endPoint y: 146, distance: 709.2
click at [694, 145] on input "[DOMAIN_NAME]" at bounding box center [615, 139] width 372 height 30
type input "[DOMAIN_NAME]"
click at [1116, 131] on icon at bounding box center [1126, 139] width 25 height 25
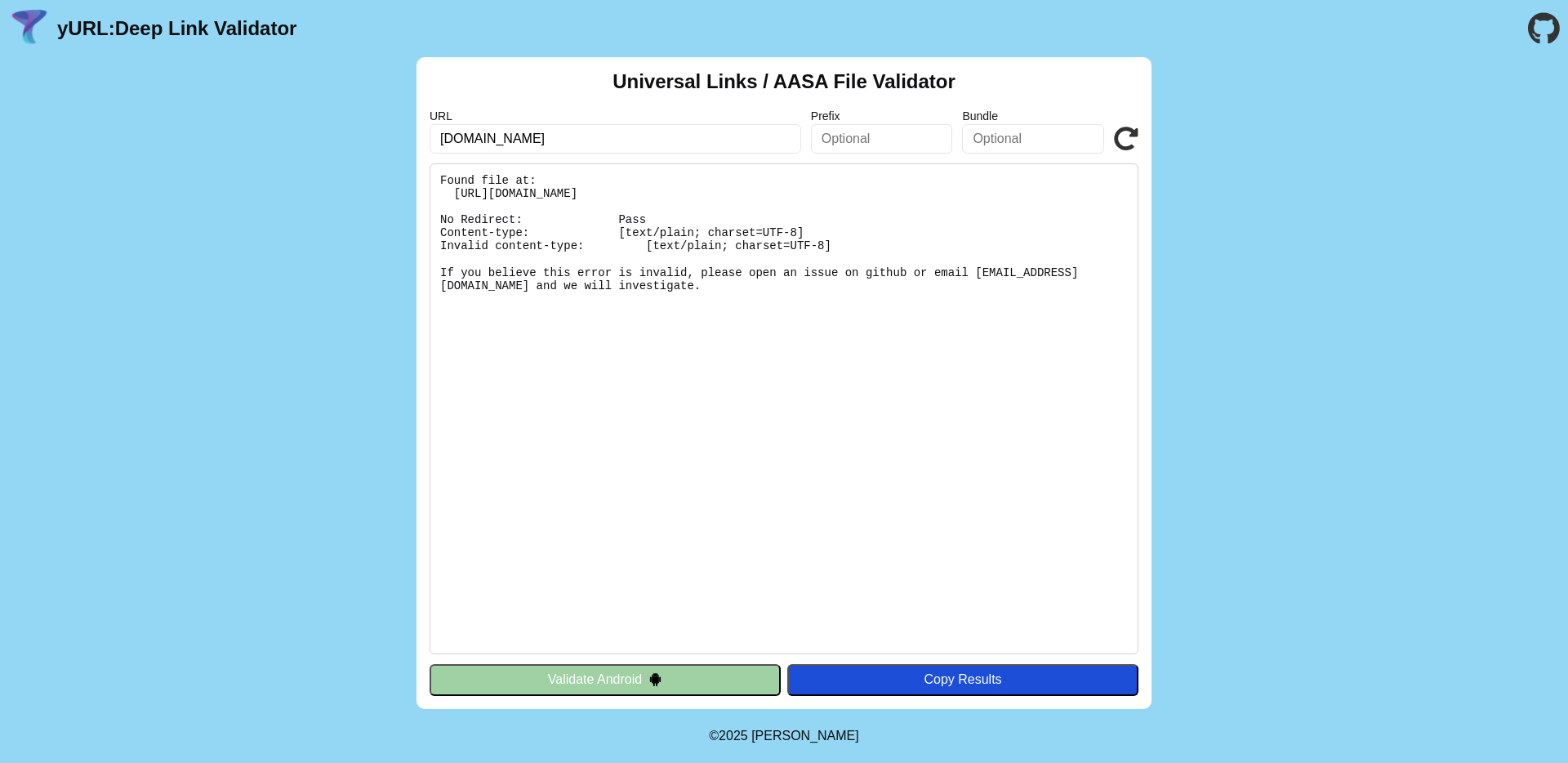
click at [1116, 131] on icon at bounding box center [1126, 139] width 25 height 25
click at [671, 190] on pre "Found file at: [URL][DOMAIN_NAME] No Redirect: Pass Content-type: [text/plain; …" at bounding box center [783, 408] width 709 height 490
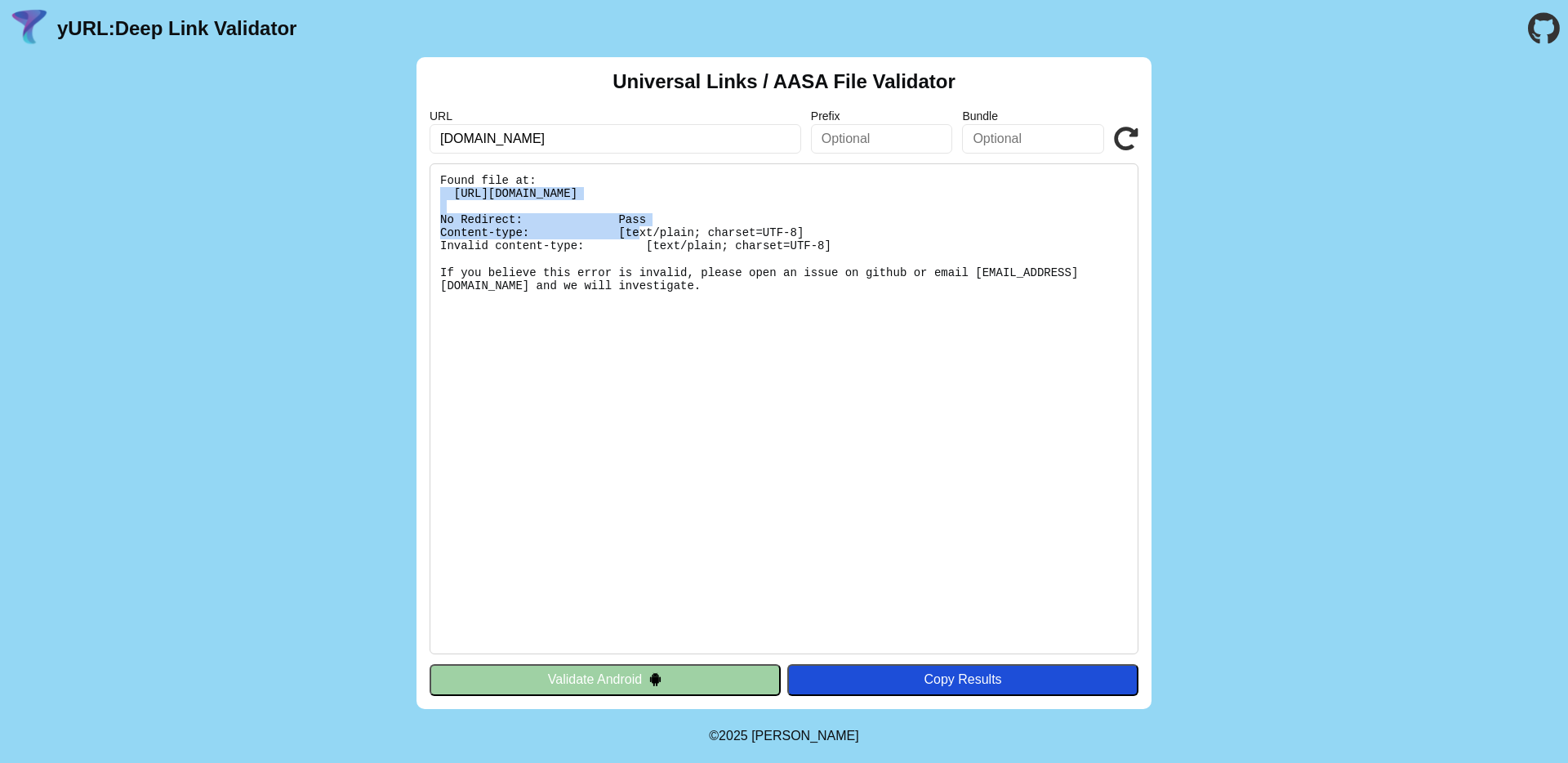
copy pre "[URL][DOMAIN_NAME]"
click at [715, 148] on input "[DOMAIN_NAME]" at bounding box center [615, 139] width 372 height 30
click at [1119, 142] on icon at bounding box center [1126, 139] width 25 height 25
click at [1120, 142] on icon at bounding box center [1126, 139] width 25 height 25
click at [657, 137] on input "[DOMAIN_NAME]" at bounding box center [615, 139] width 372 height 30
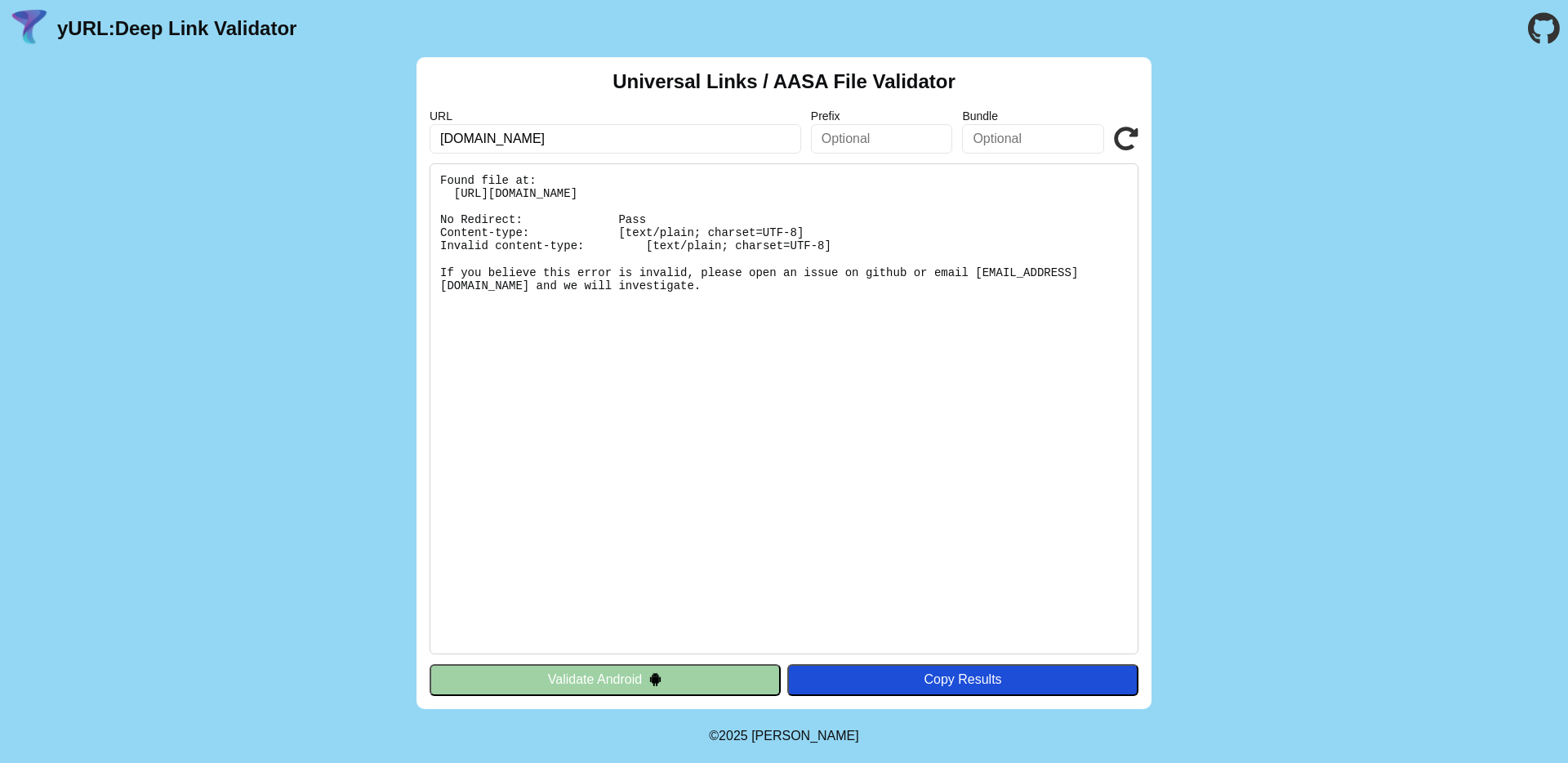
click at [1118, 141] on icon at bounding box center [1126, 139] width 25 height 25
click at [709, 147] on input "[DOMAIN_NAME]" at bounding box center [615, 139] width 372 height 30
click at [784, 332] on pre "Found file at: [URL][DOMAIN_NAME] No Redirect: Pass Content-type: [text/plain; …" at bounding box center [783, 408] width 709 height 490
click at [639, 137] on input "[DOMAIN_NAME]" at bounding box center [615, 139] width 372 height 30
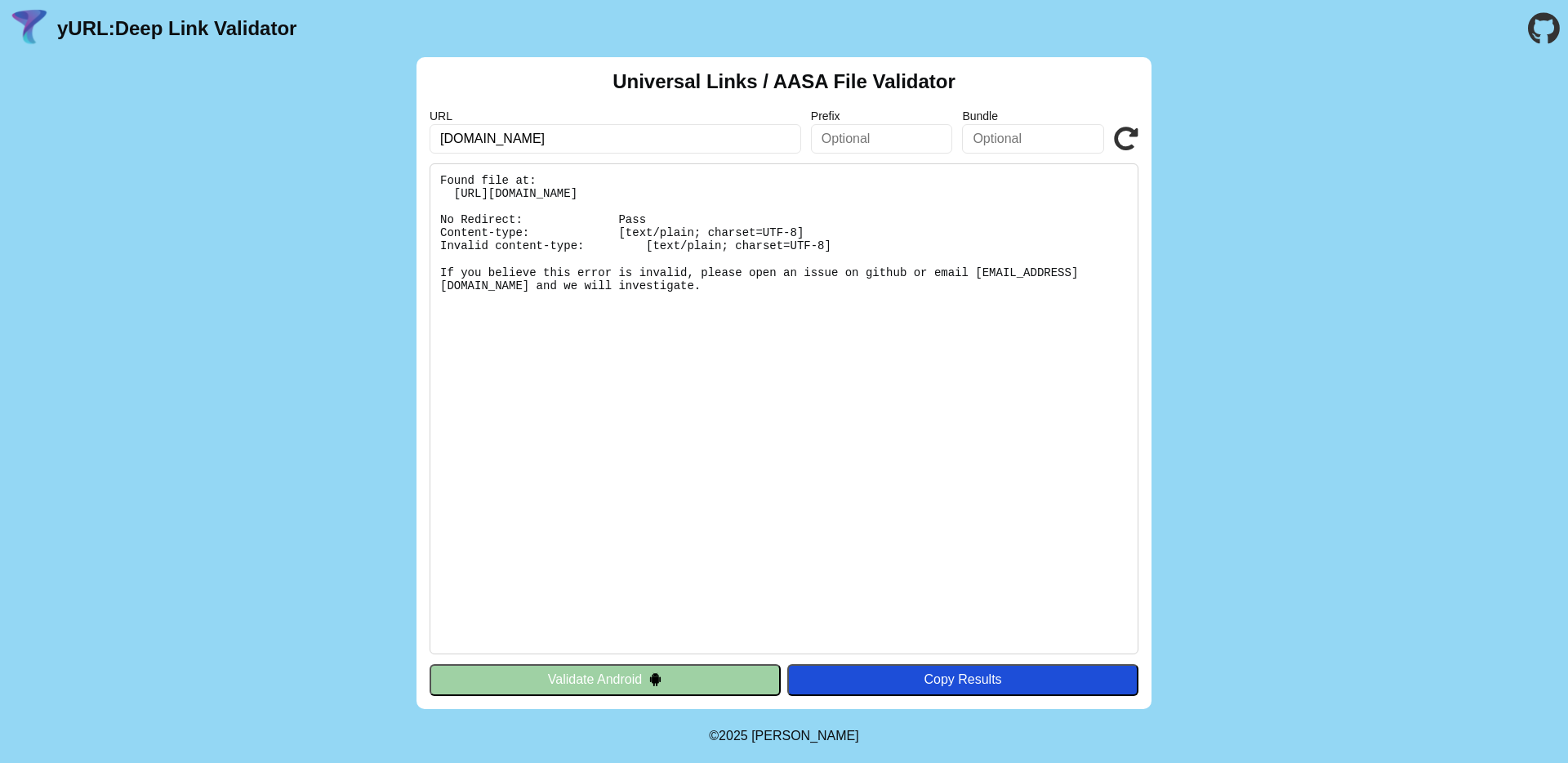
click at [639, 137] on input "[DOMAIN_NAME]" at bounding box center [615, 139] width 372 height 30
click at [668, 192] on pre "Found file at: [URL][DOMAIN_NAME] No Redirect: Pass Content-type: [text/plain; …" at bounding box center [783, 408] width 709 height 490
copy pre "[URL][DOMAIN_NAME]"
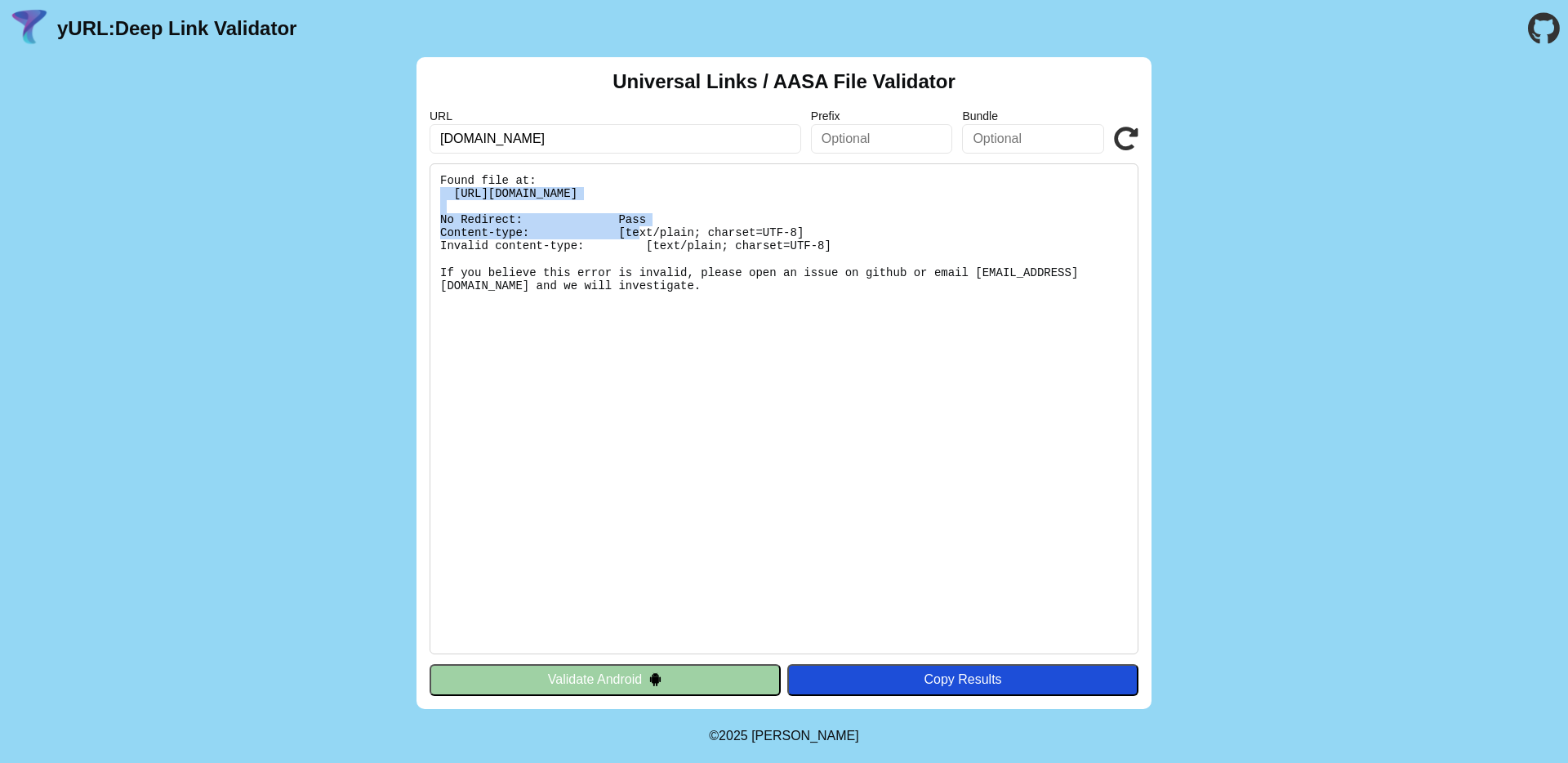
click at [1119, 132] on icon at bounding box center [1126, 139] width 25 height 25
click at [674, 144] on input "[DOMAIN_NAME]" at bounding box center [615, 139] width 372 height 30
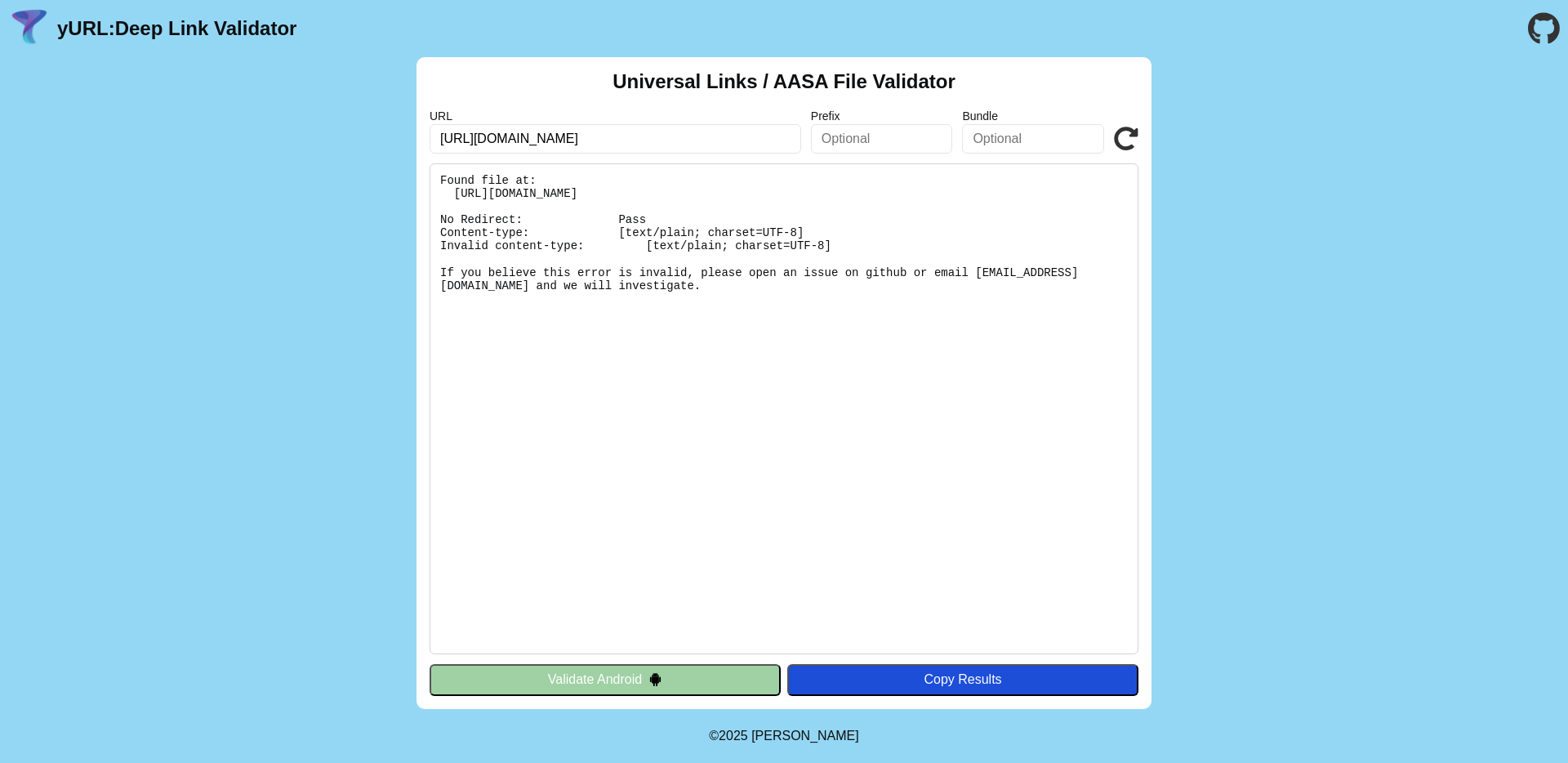
type input "[URL][DOMAIN_NAME]"
click button "Validate" at bounding box center [0, 0] width 0 height 0
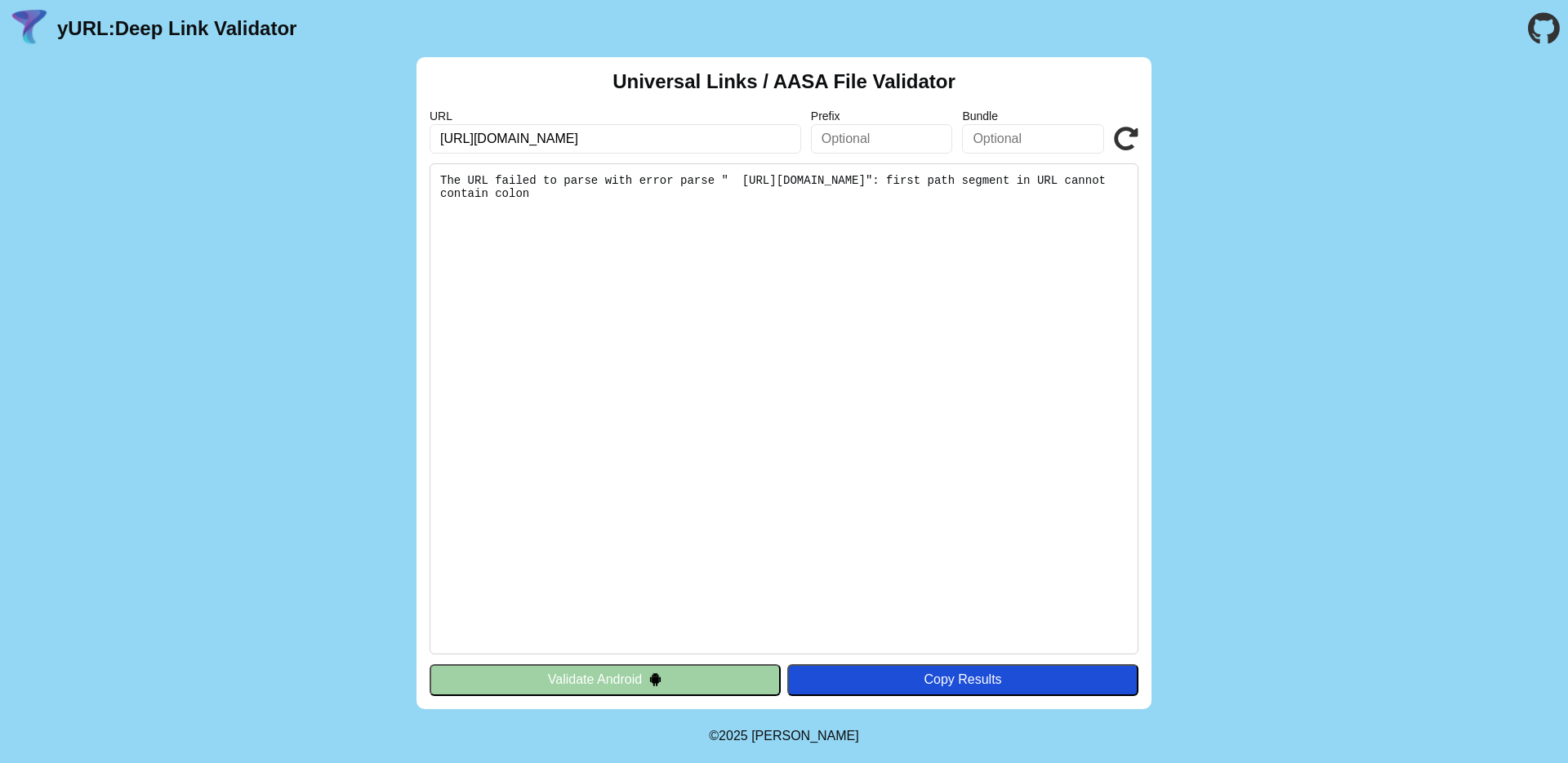
click at [821, 182] on pre "The URL failed to parse with error parse " [URL][DOMAIN_NAME]": first path segm…" at bounding box center [783, 408] width 709 height 490
click at [499, 133] on input "[URL][DOMAIN_NAME]" at bounding box center [615, 139] width 372 height 30
drag, startPoint x: 500, startPoint y: 134, endPoint x: 675, endPoint y: 137, distance: 175.0
click at [675, 137] on input "[URL][DOMAIN_NAME]" at bounding box center [615, 139] width 372 height 30
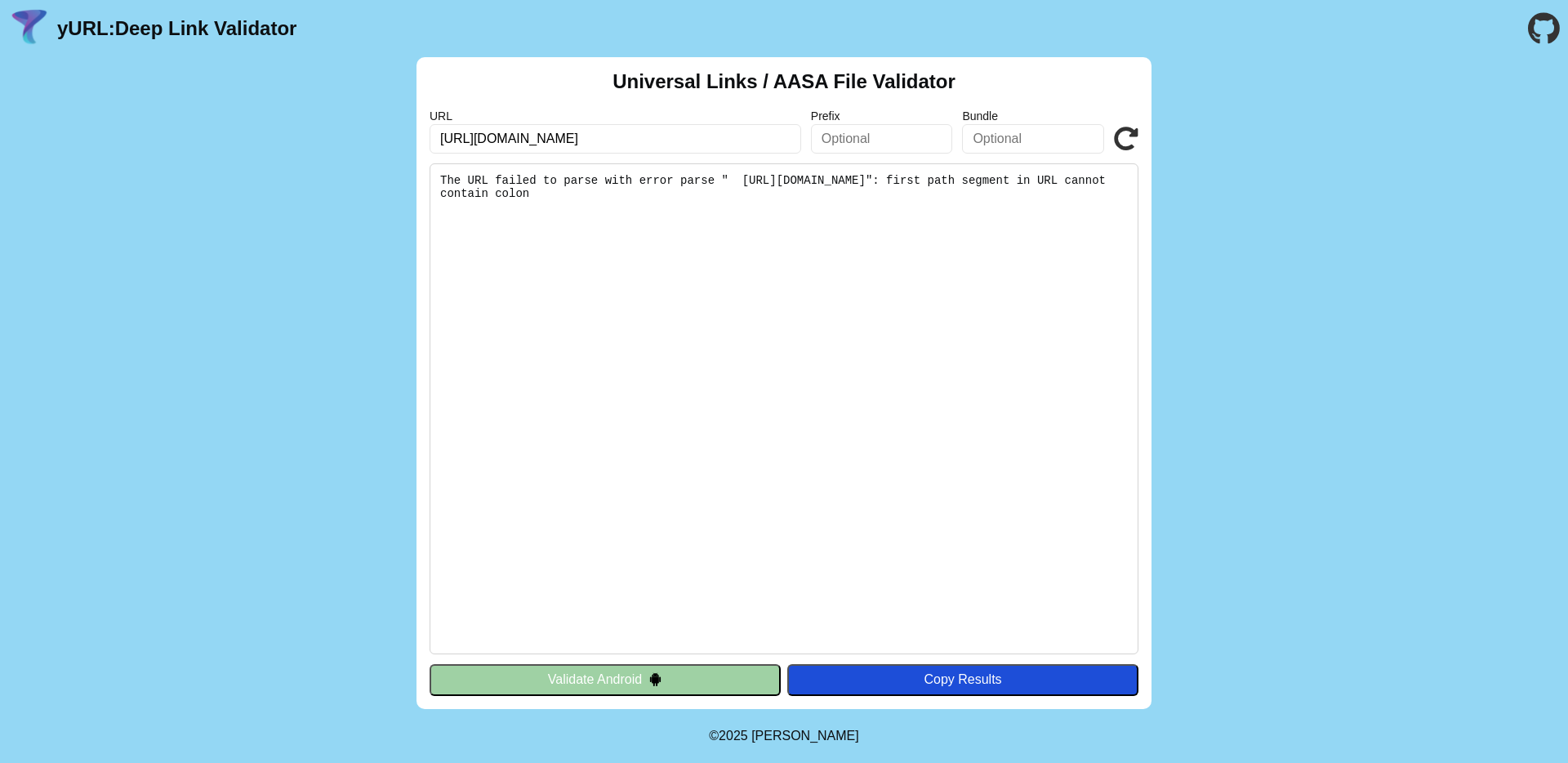
scroll to position [0, 35]
drag, startPoint x: 599, startPoint y: 139, endPoint x: 897, endPoint y: 137, distance: 298.0
click at [897, 137] on div "URL [URL][DOMAIN_NAME] Prefix Bundle Validate" at bounding box center [783, 131] width 709 height 44
type input "[URL][DOMAIN_NAME]"
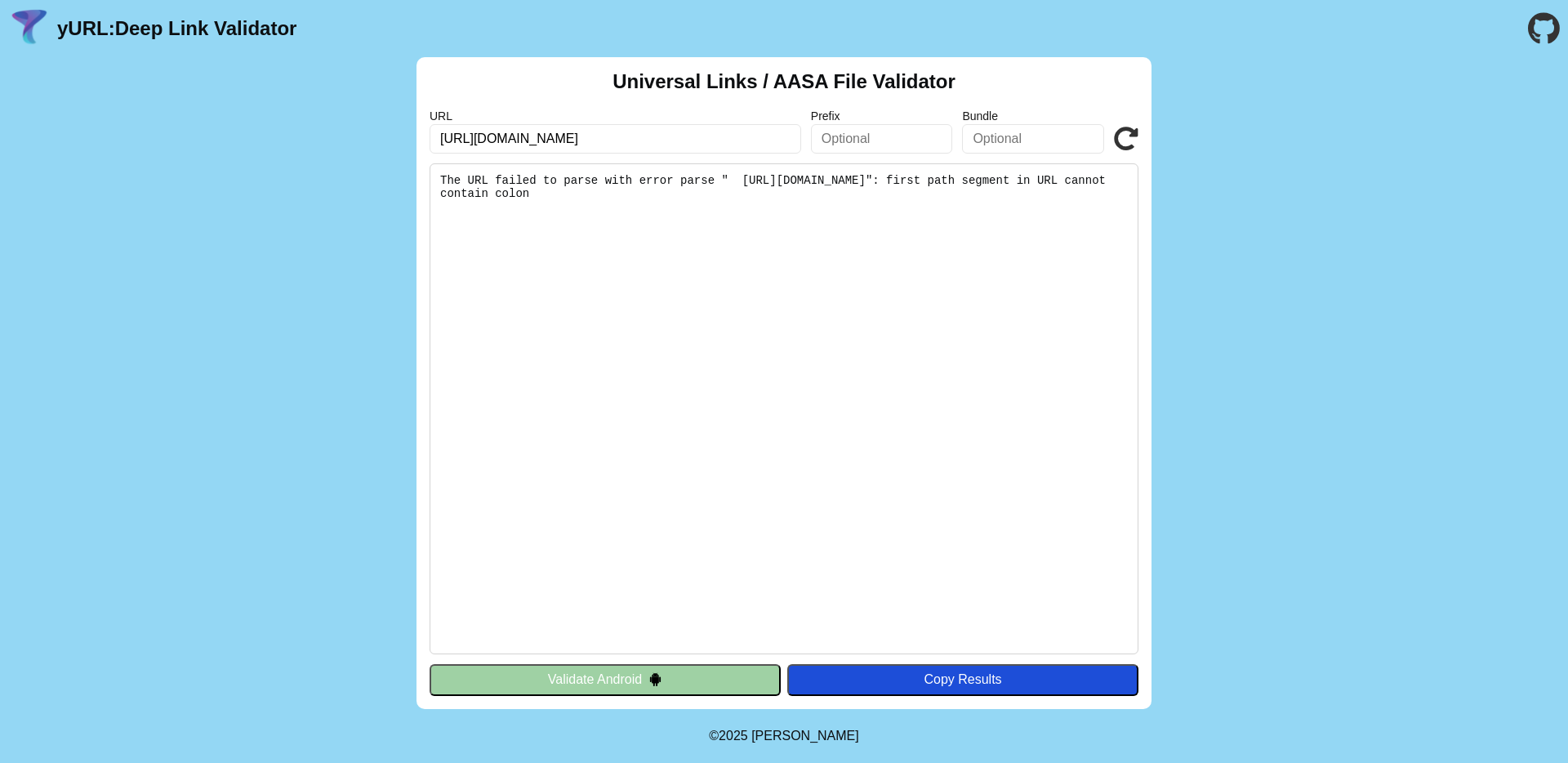
click button "Validate" at bounding box center [0, 0] width 0 height 0
click at [758, 219] on pre "The URL failed to parse with error parse " [URL][DOMAIN_NAME]": first path segm…" at bounding box center [783, 408] width 709 height 490
click at [487, 133] on input "[URL][DOMAIN_NAME]" at bounding box center [615, 139] width 372 height 30
click at [581, 135] on input "[DOMAIN_NAME]" at bounding box center [615, 139] width 372 height 30
type input "[DOMAIN_NAME]"
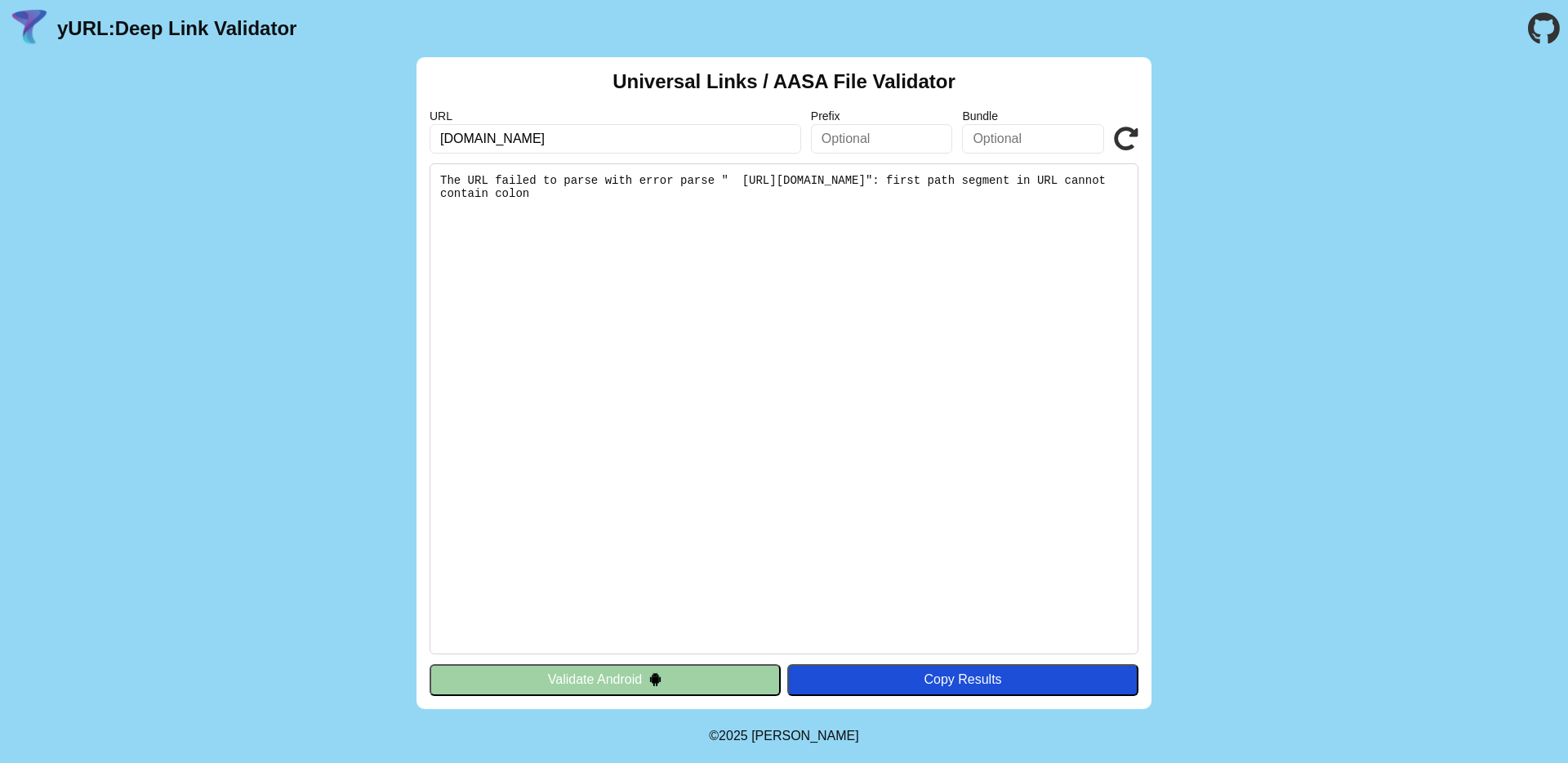
click button "Validate" at bounding box center [0, 0] width 0 height 0
